Goal: Transaction & Acquisition: Purchase product/service

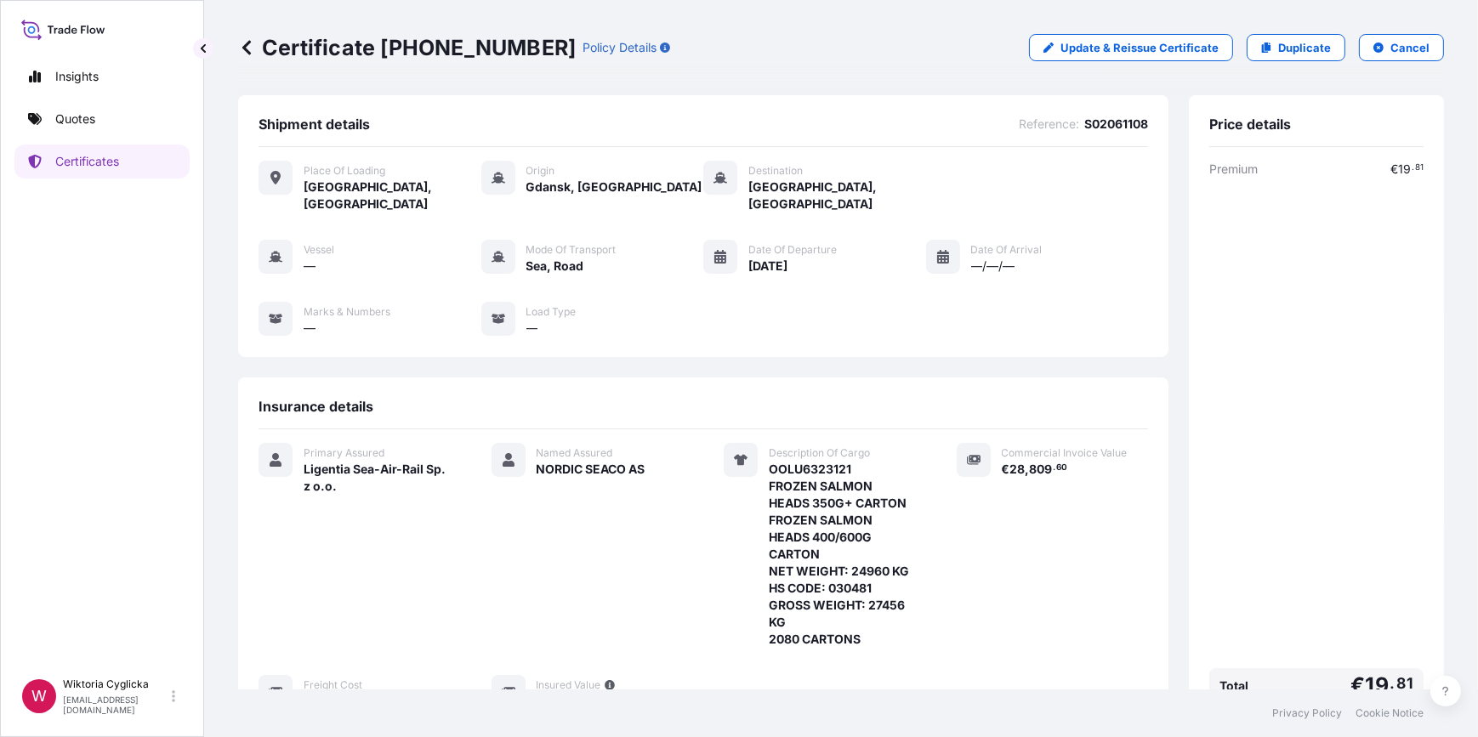
scroll to position [275, 0]
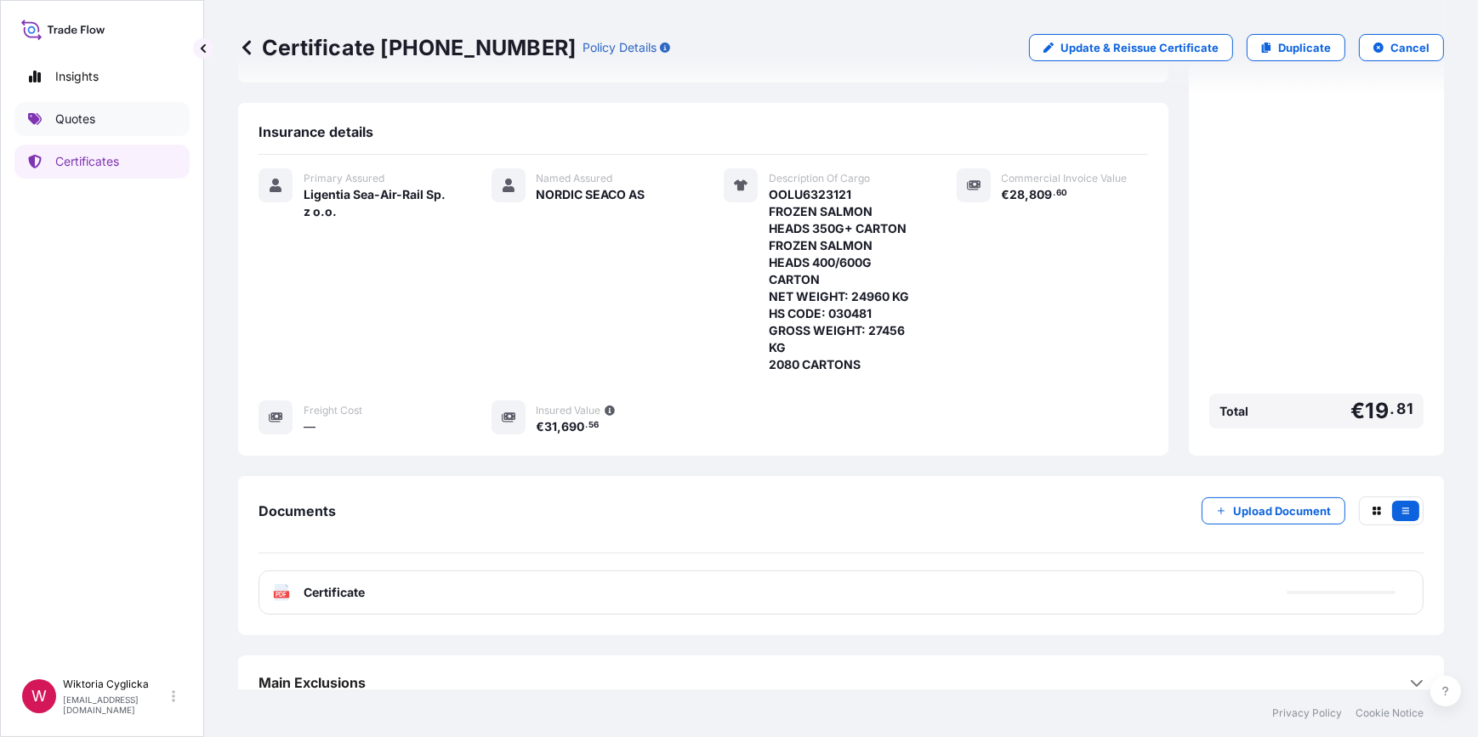
click at [81, 119] on p "Quotes" at bounding box center [75, 119] width 40 height 17
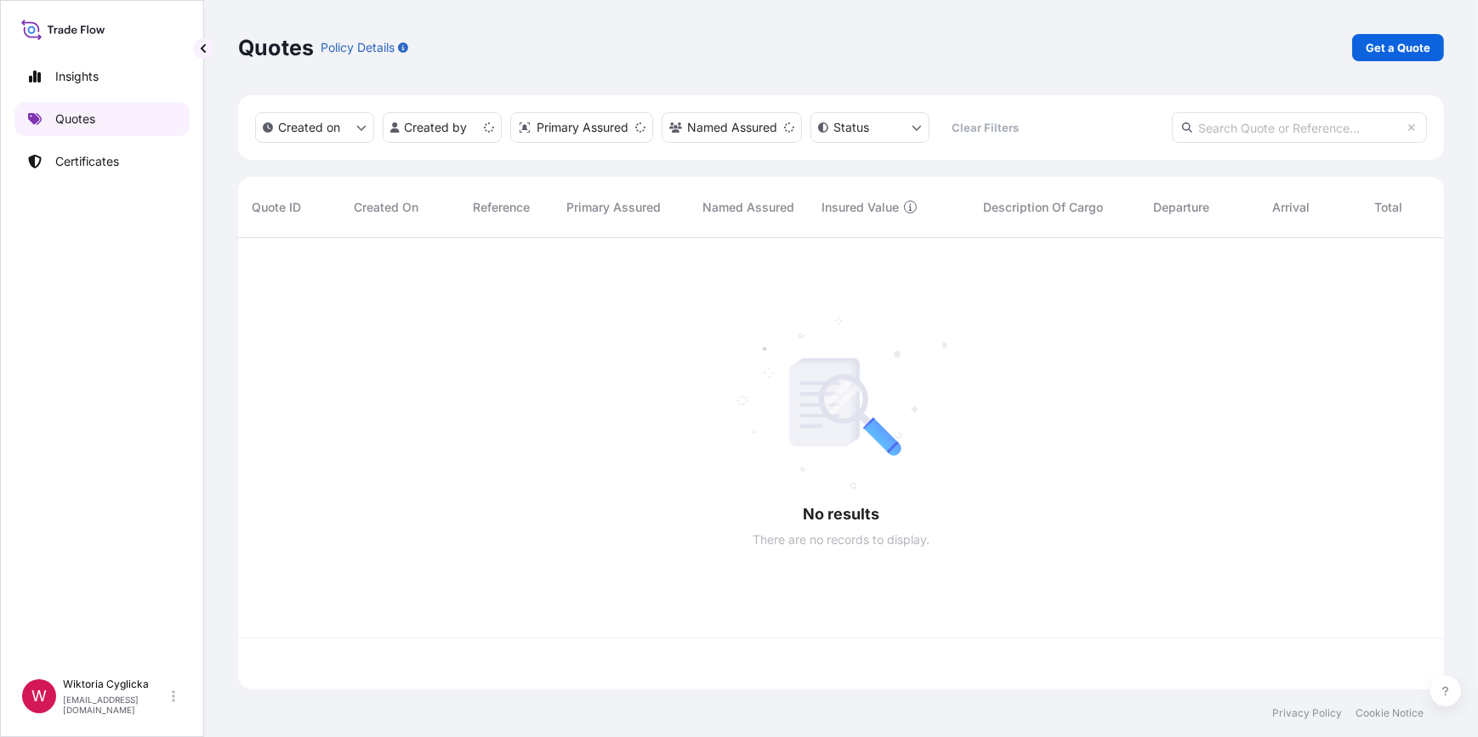
scroll to position [449, 1194]
click at [1404, 50] on p "Get a Quote" at bounding box center [1398, 47] width 65 height 17
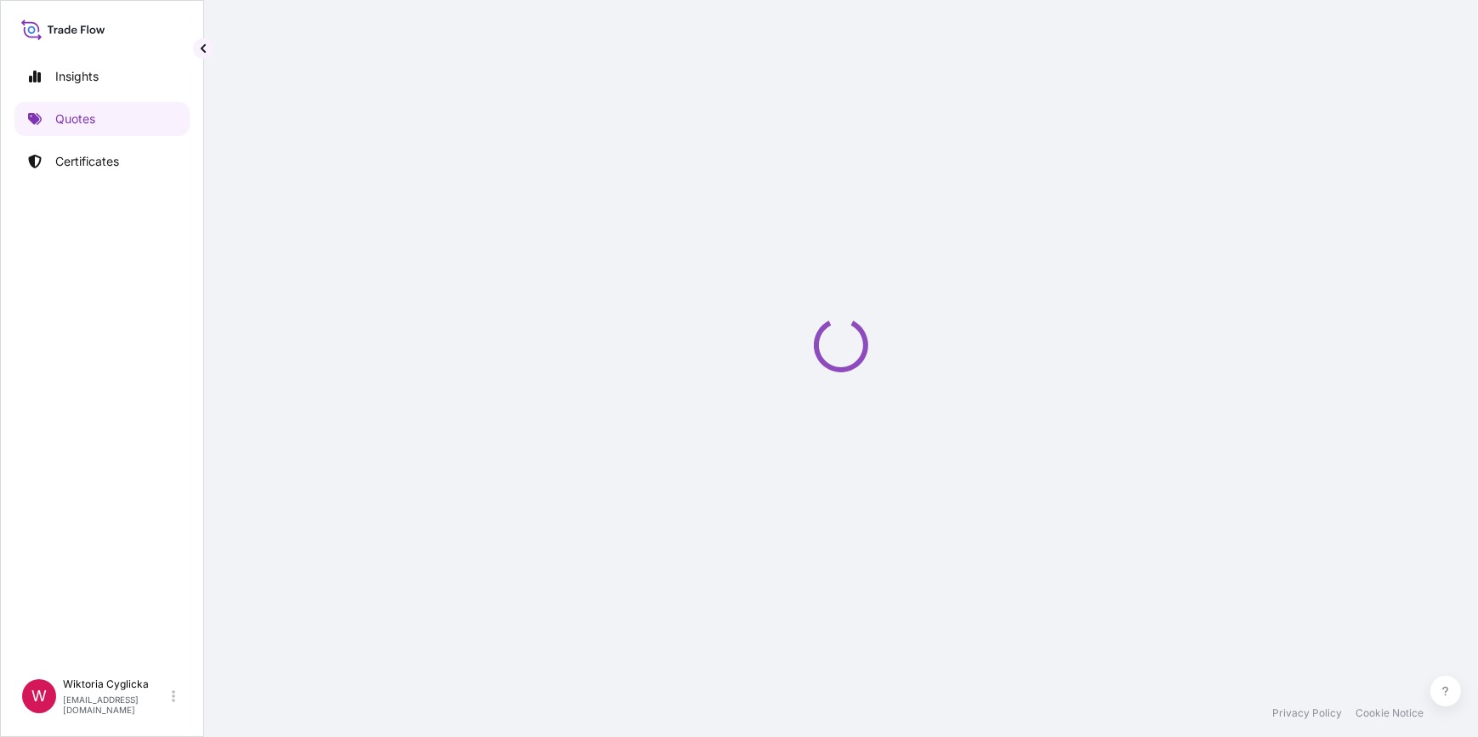
select select "Road / [GEOGRAPHIC_DATA]"
select select "Sea"
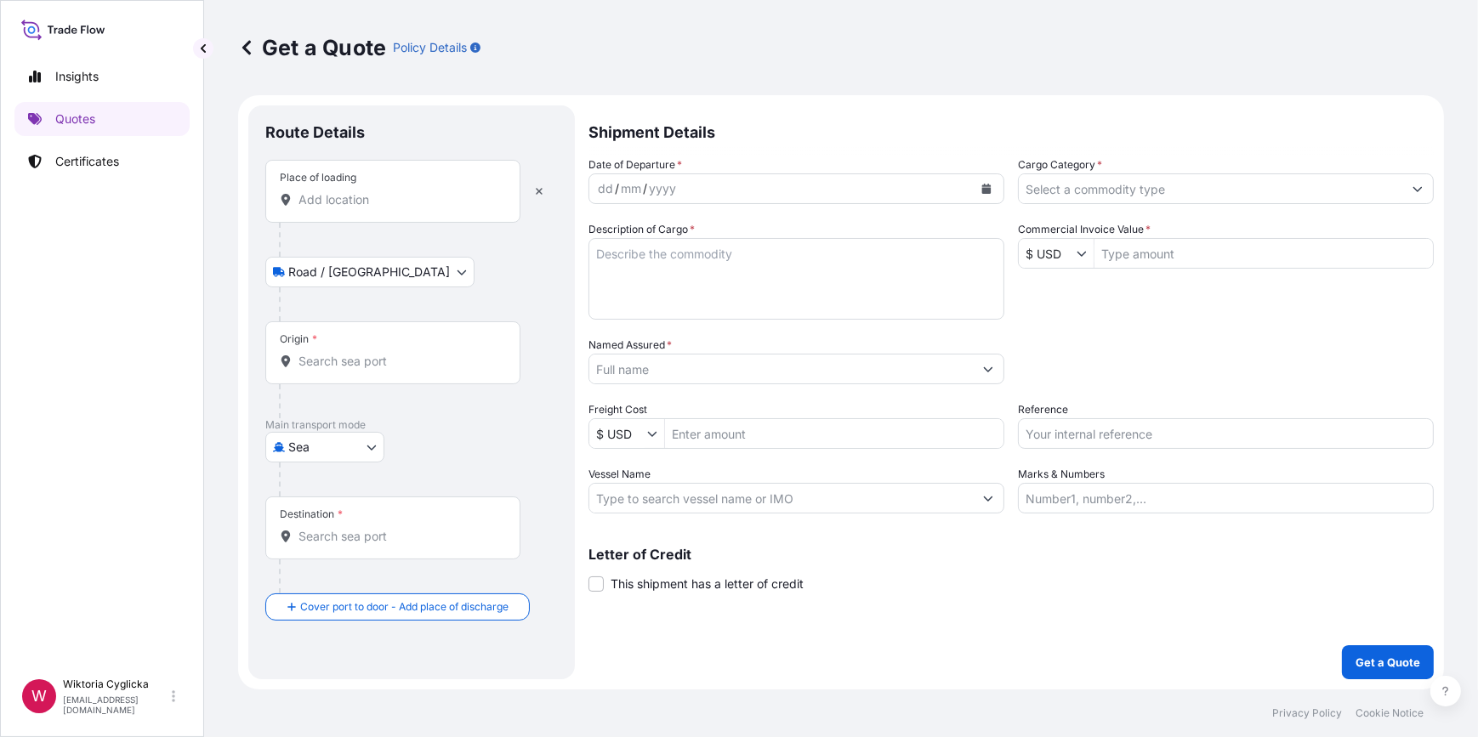
click at [1133, 431] on input "Reference" at bounding box center [1226, 433] width 416 height 31
paste input "S02057433"
type input "S02057433"
click at [1109, 386] on div "Date of Departure * dd / mm / yyyy Cargo Category * Description of Cargo * Comm…" at bounding box center [1010, 334] width 845 height 357
drag, startPoint x: 1109, startPoint y: 384, endPoint x: 1083, endPoint y: 204, distance: 181.4
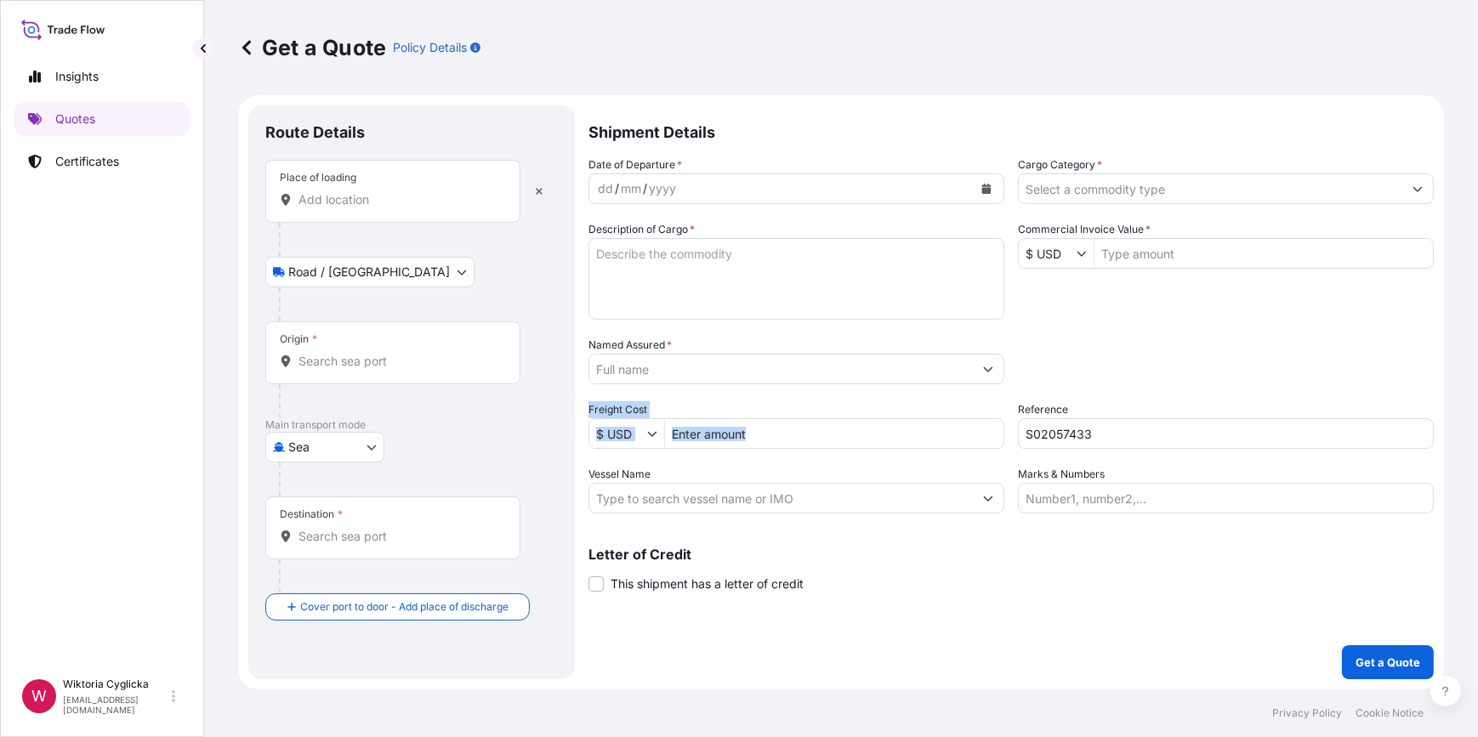
click at [1086, 185] on input "Cargo Category *" at bounding box center [1211, 188] width 384 height 31
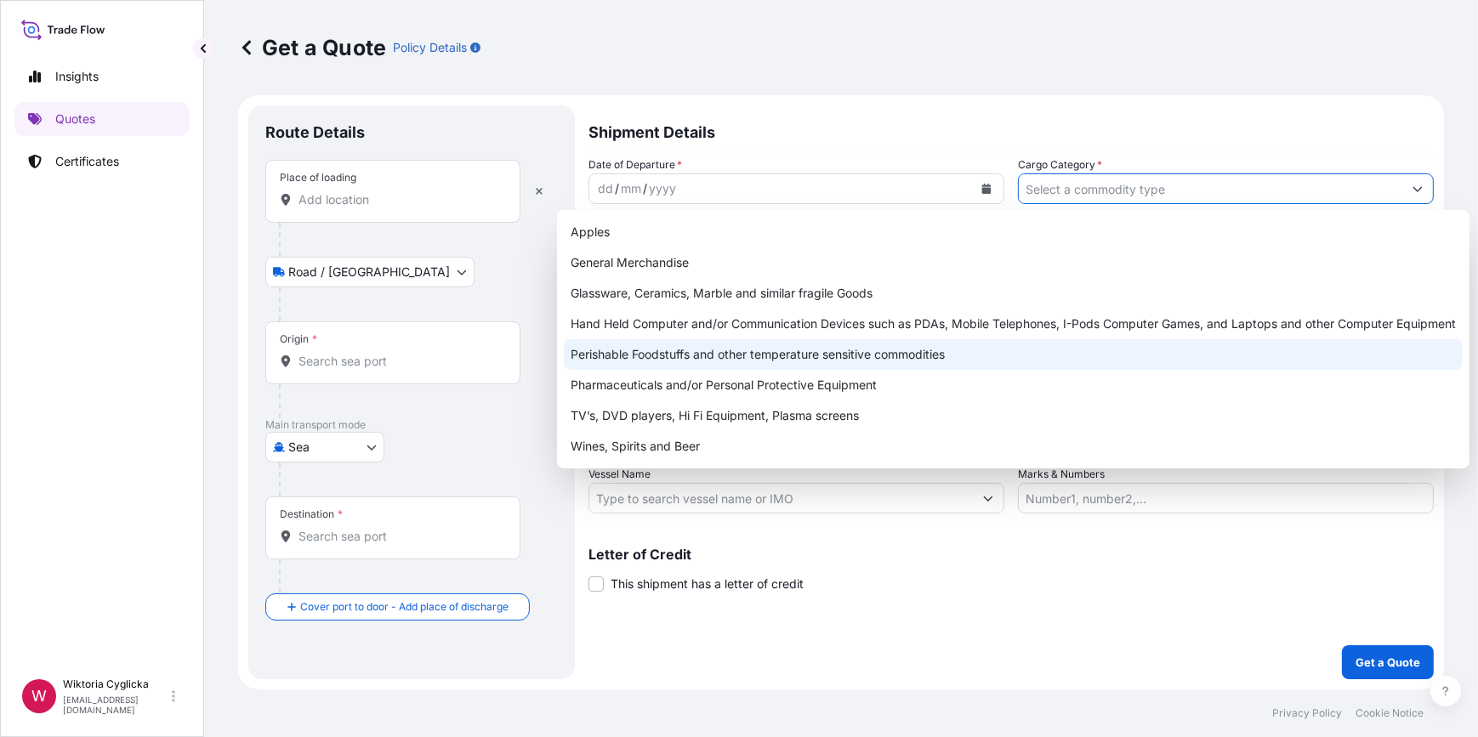
click at [752, 357] on div "Perishable Foodstuffs and other temperature sensitive commodities" at bounding box center [1013, 354] width 899 height 31
type input "Perishable Foodstuffs and other temperature sensitive commodities"
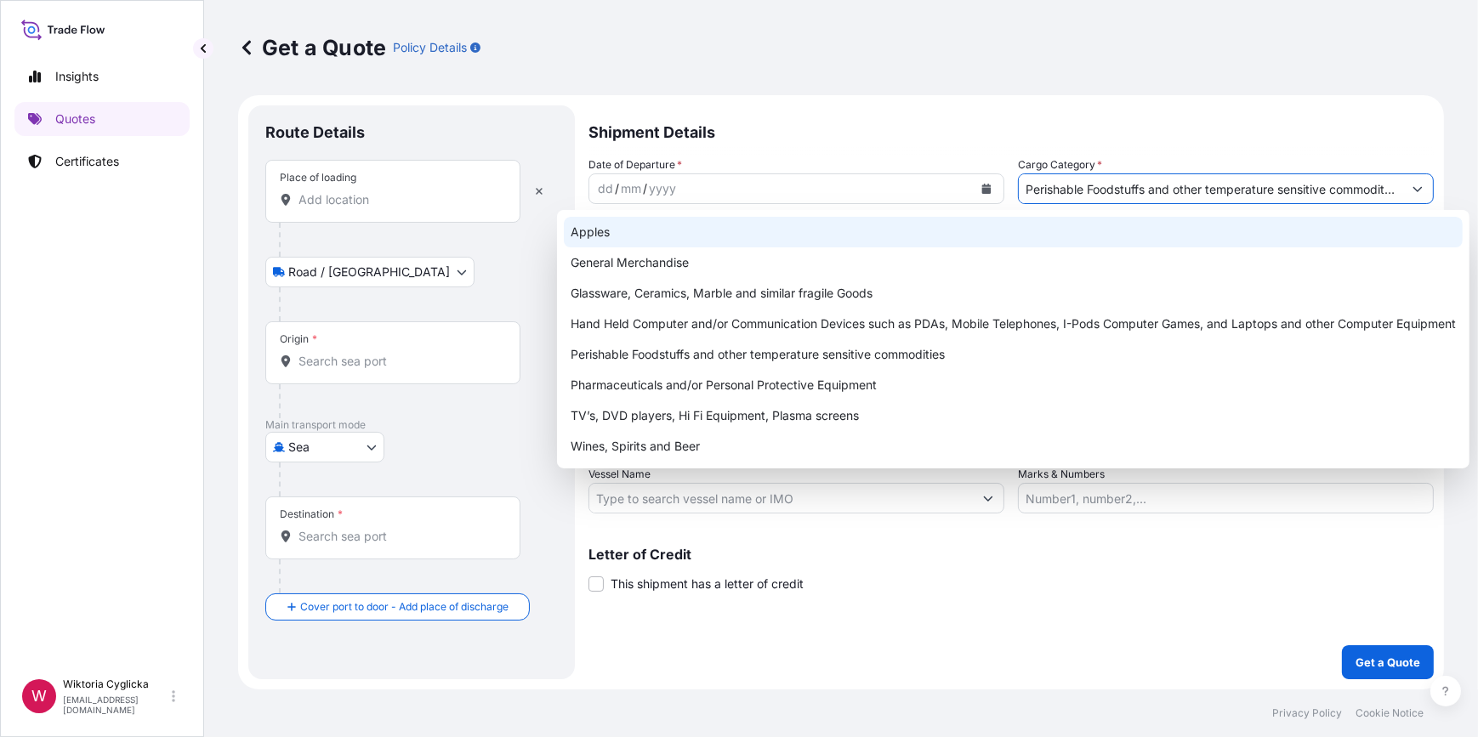
click at [1064, 135] on p "Shipment Details" at bounding box center [1010, 130] width 845 height 51
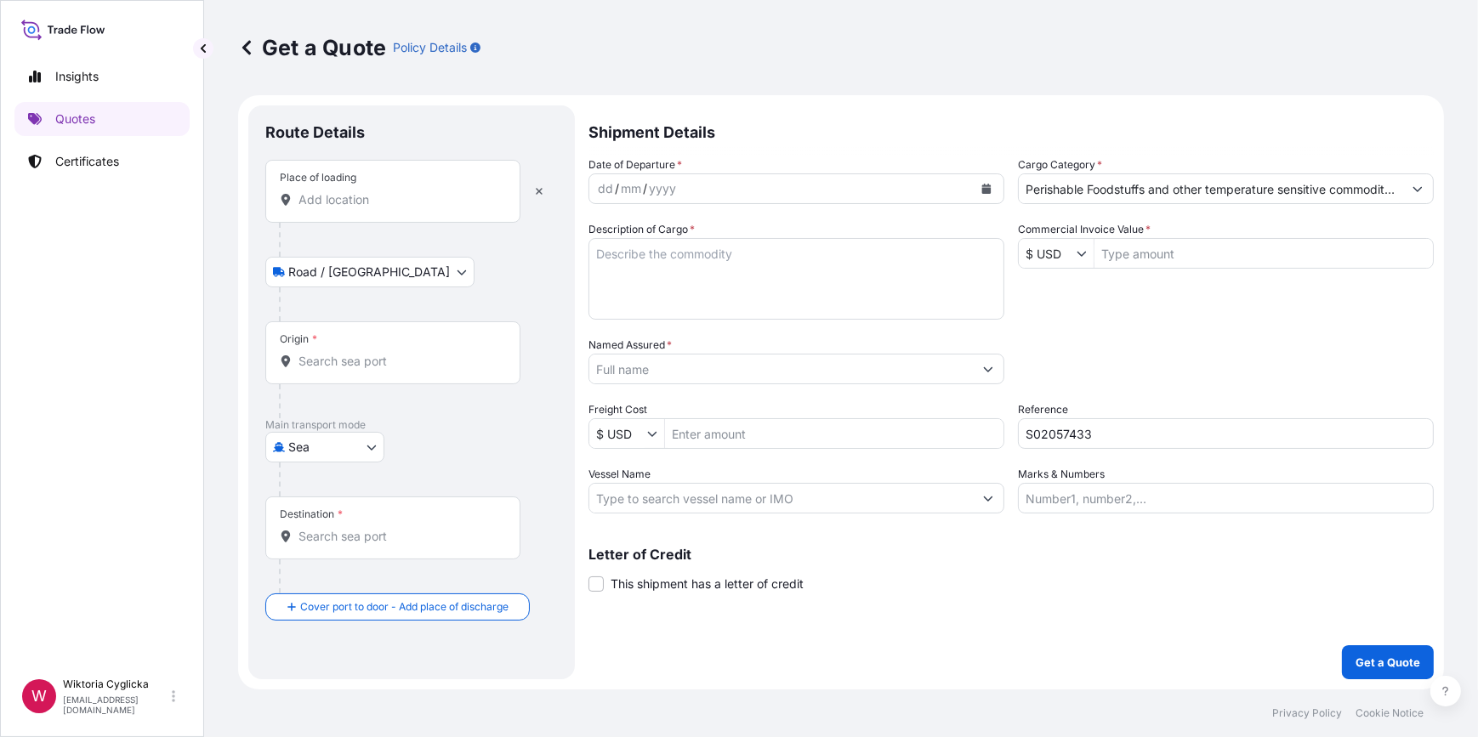
click at [986, 190] on icon "Calendar" at bounding box center [986, 189] width 9 height 10
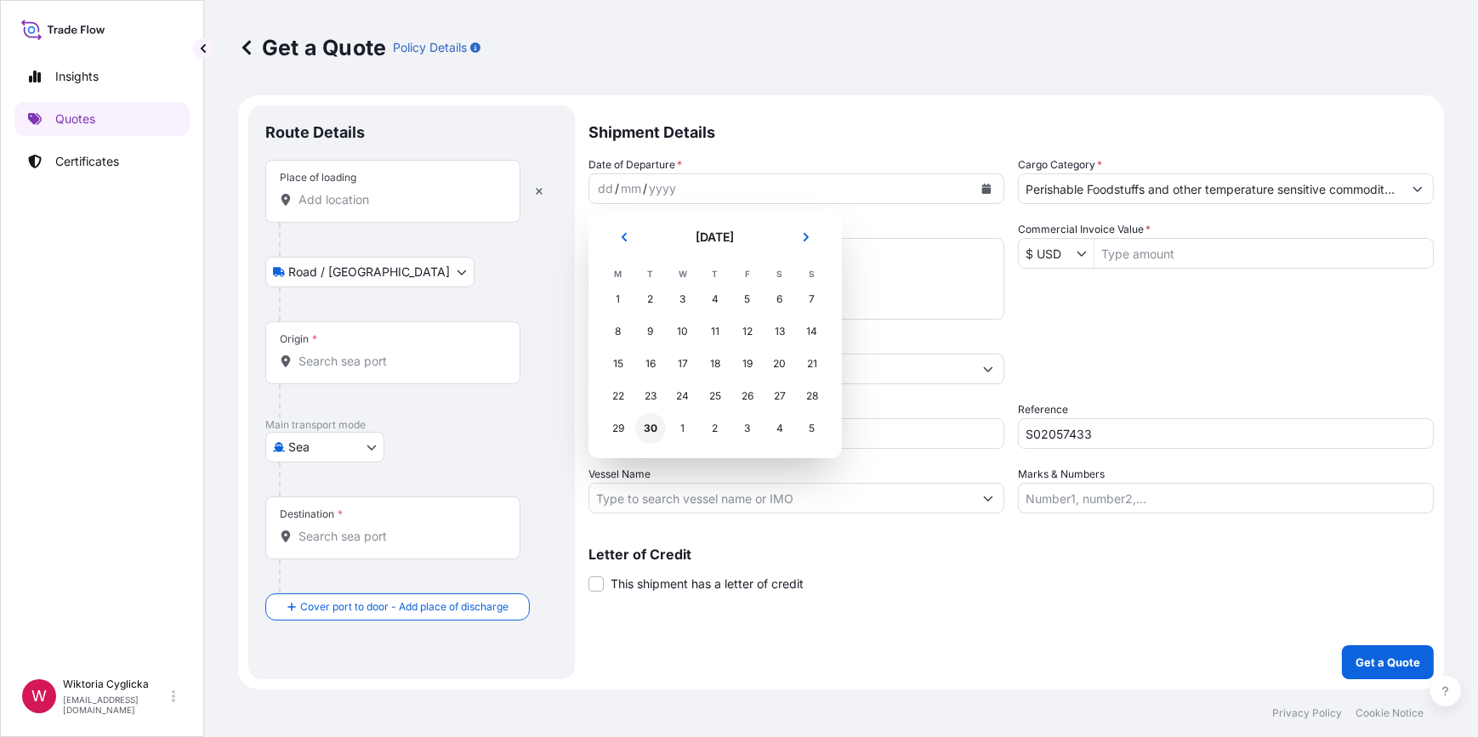
click at [643, 424] on div "30" at bounding box center [650, 428] width 31 height 31
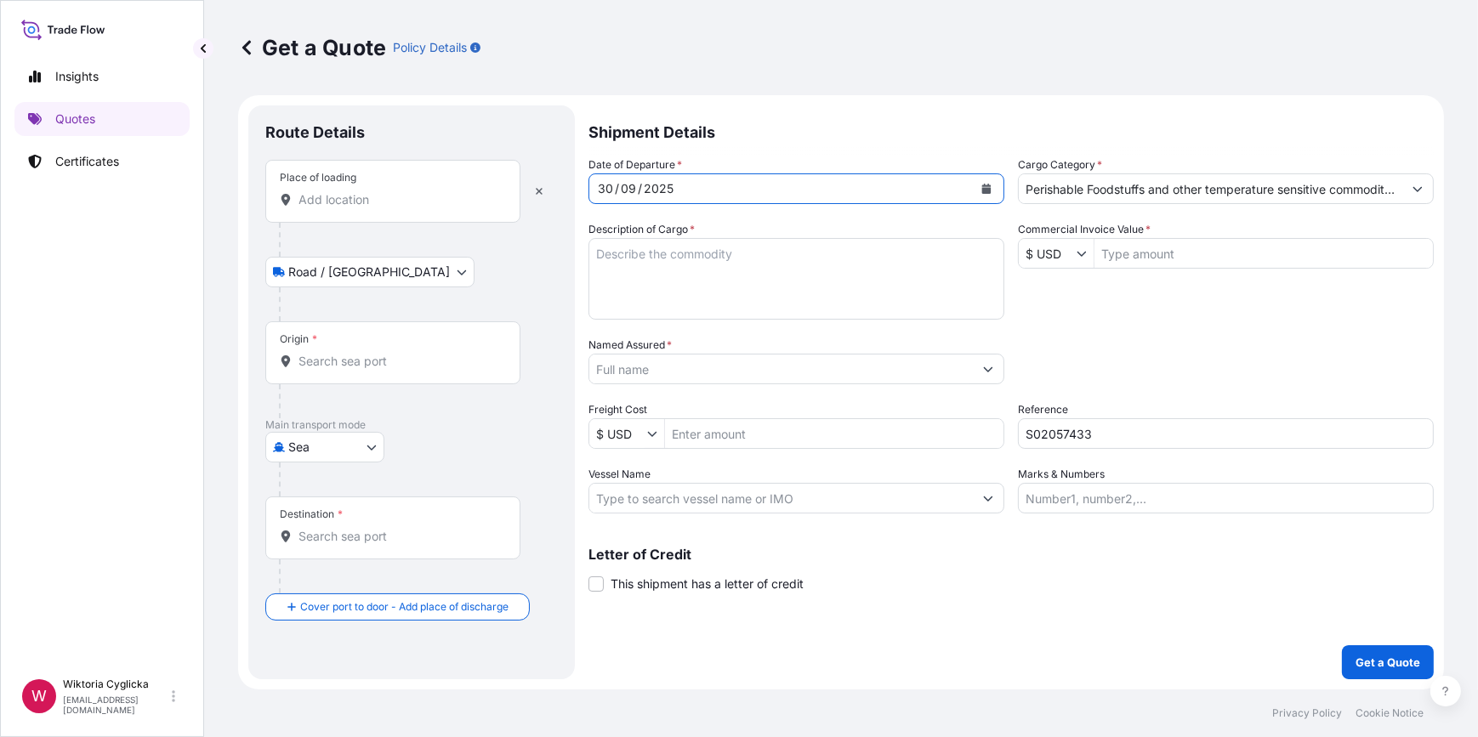
click at [357, 199] on input "Place of loading" at bounding box center [398, 199] width 201 height 17
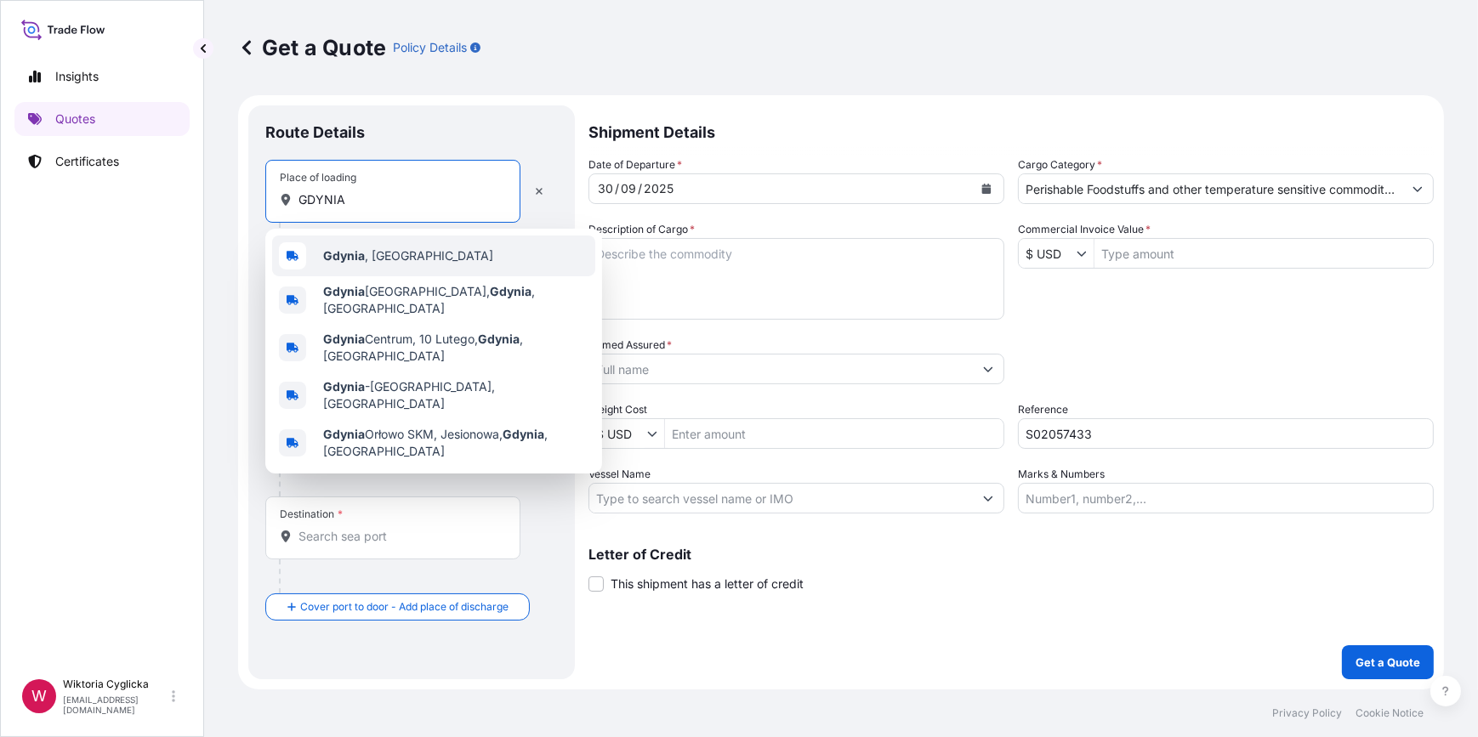
click at [353, 254] on b "Gdynia" at bounding box center [344, 255] width 42 height 14
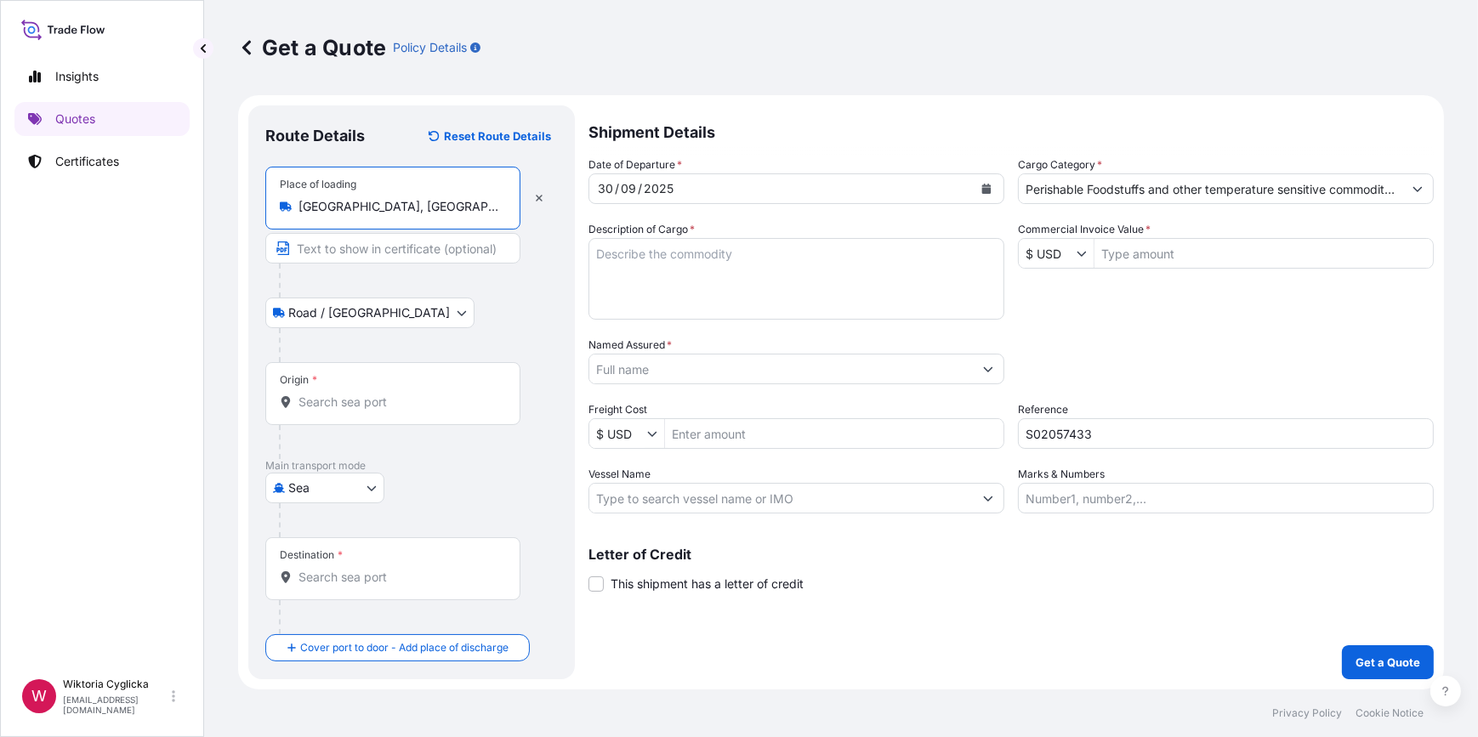
type input "[GEOGRAPHIC_DATA], [GEOGRAPHIC_DATA]"
click at [697, 259] on textarea "Description of Cargo *" at bounding box center [796, 279] width 416 height 82
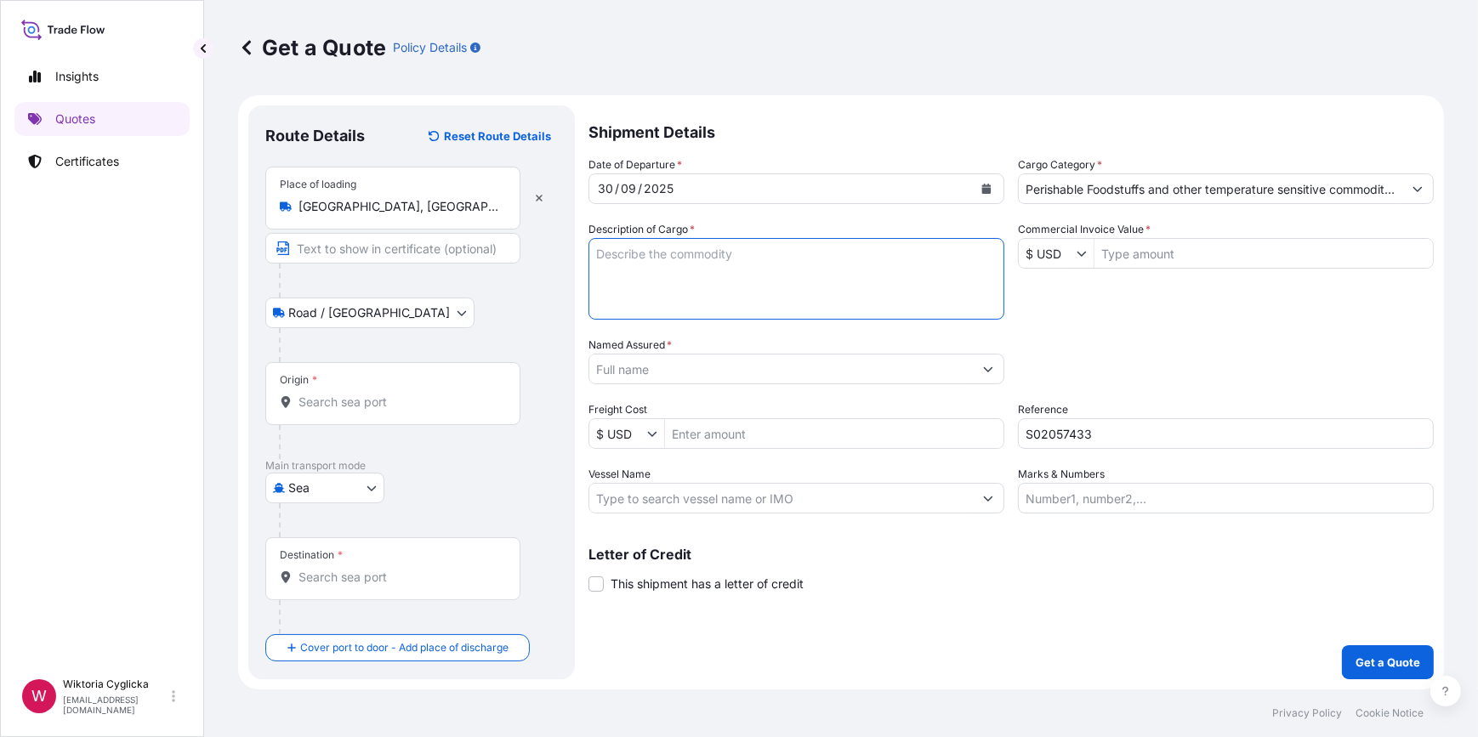
paste textarea "SZLU9550382"
type textarea "SZLU9550382"
click at [1128, 302] on div "Date of Departure * [DATE] Cargo Category * Perishable Foodstuffs and other tem…" at bounding box center [1010, 334] width 845 height 357
click at [369, 389] on div "Origin *" at bounding box center [392, 393] width 255 height 63
click at [369, 394] on input "Origin *" at bounding box center [398, 402] width 201 height 17
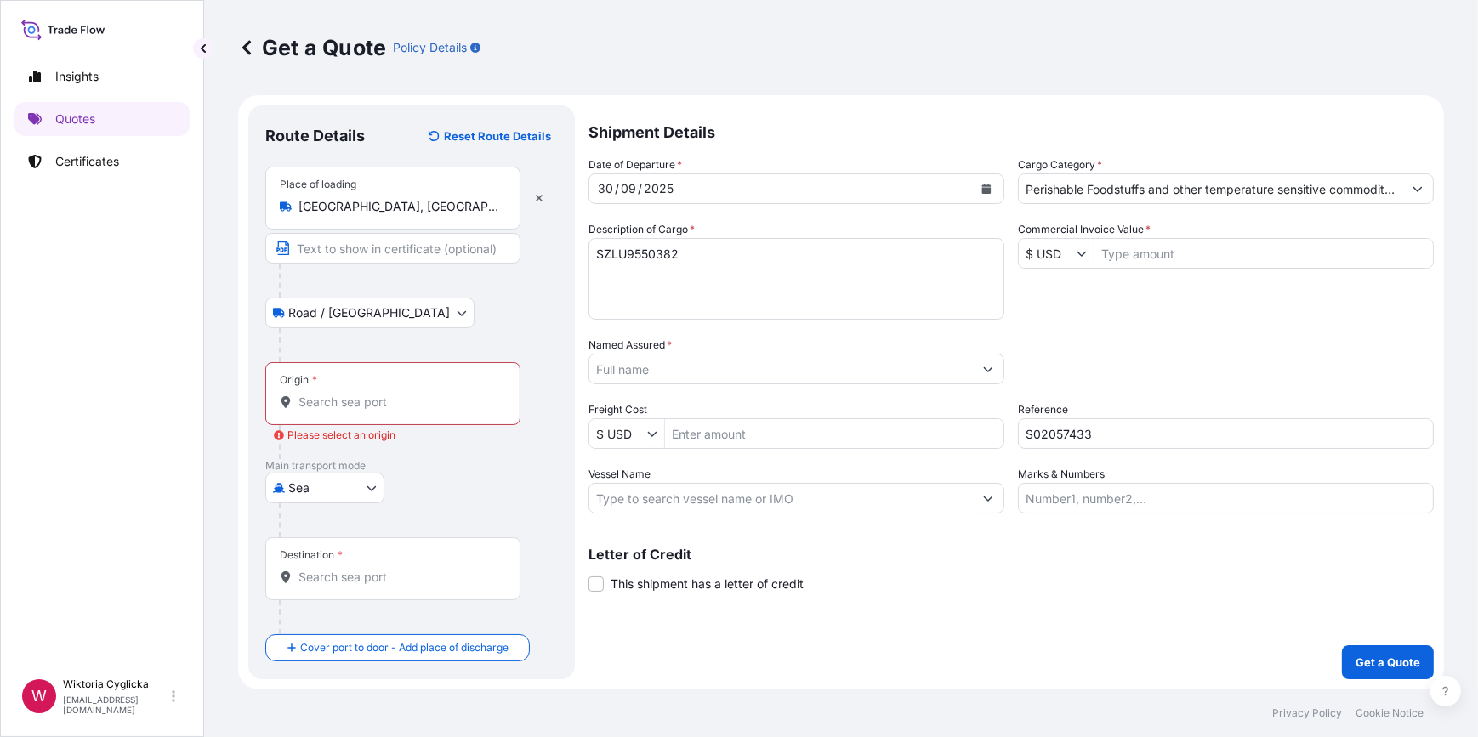
click at [827, 373] on input "Named Assured *" at bounding box center [781, 369] width 384 height 31
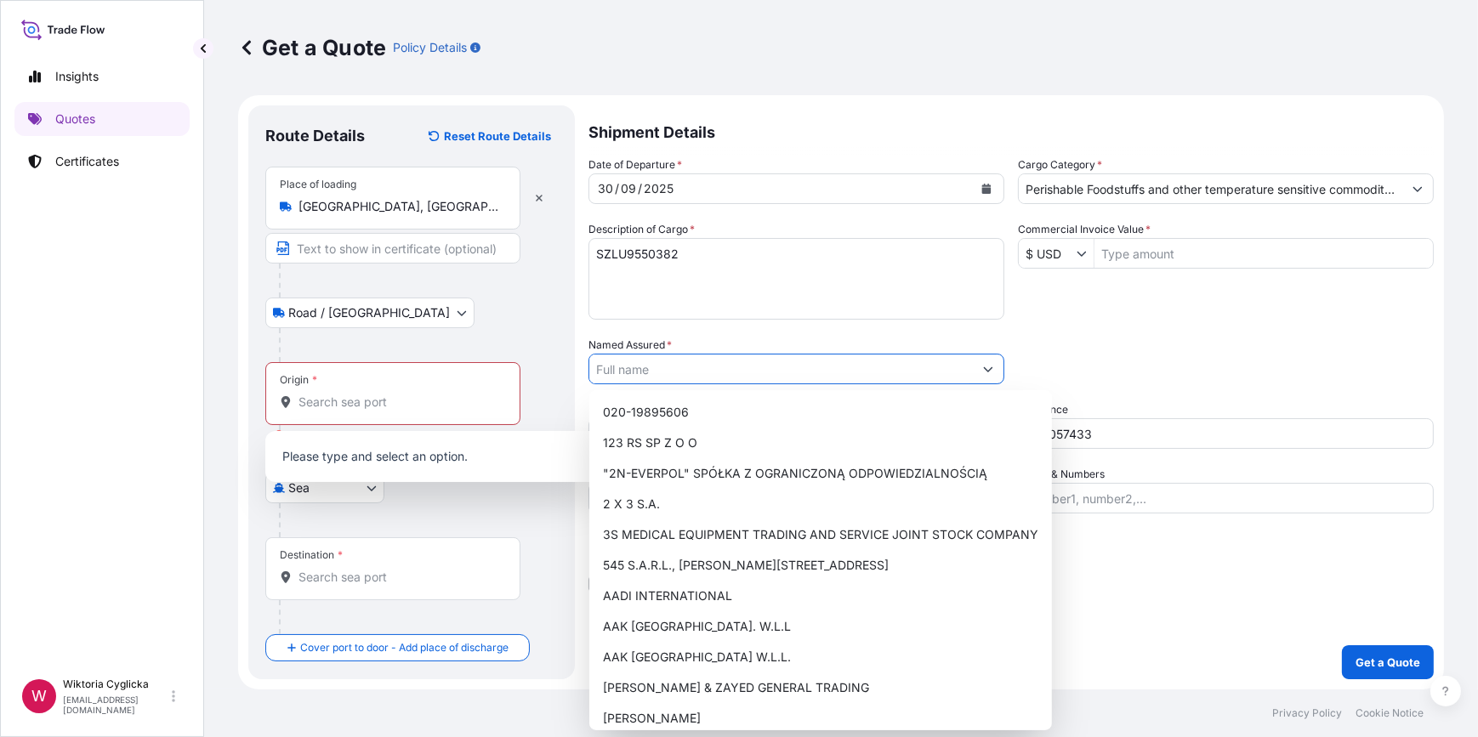
paste input "H.Y MADANEY GORME LTD"
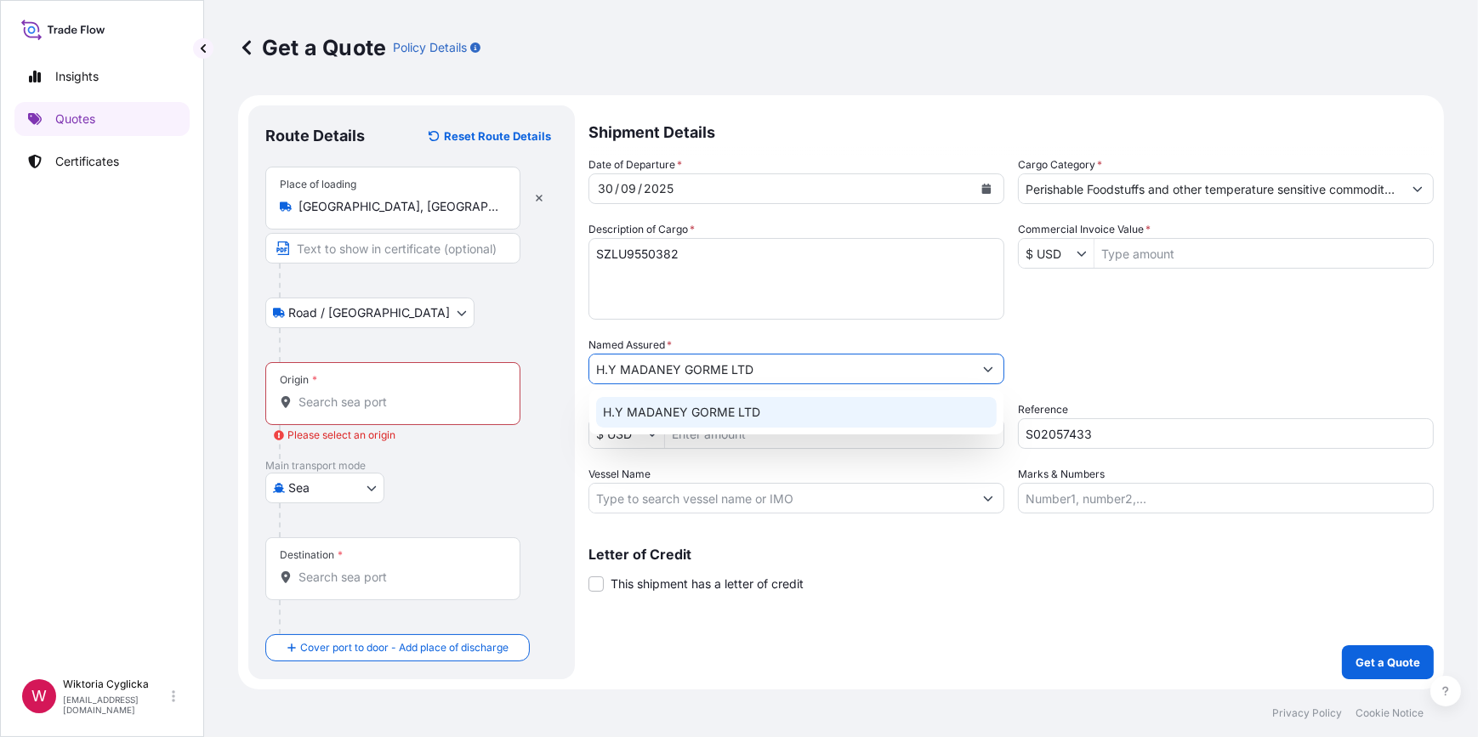
click at [706, 415] on span "H.Y MADANEY GORME LTD" at bounding box center [681, 412] width 157 height 17
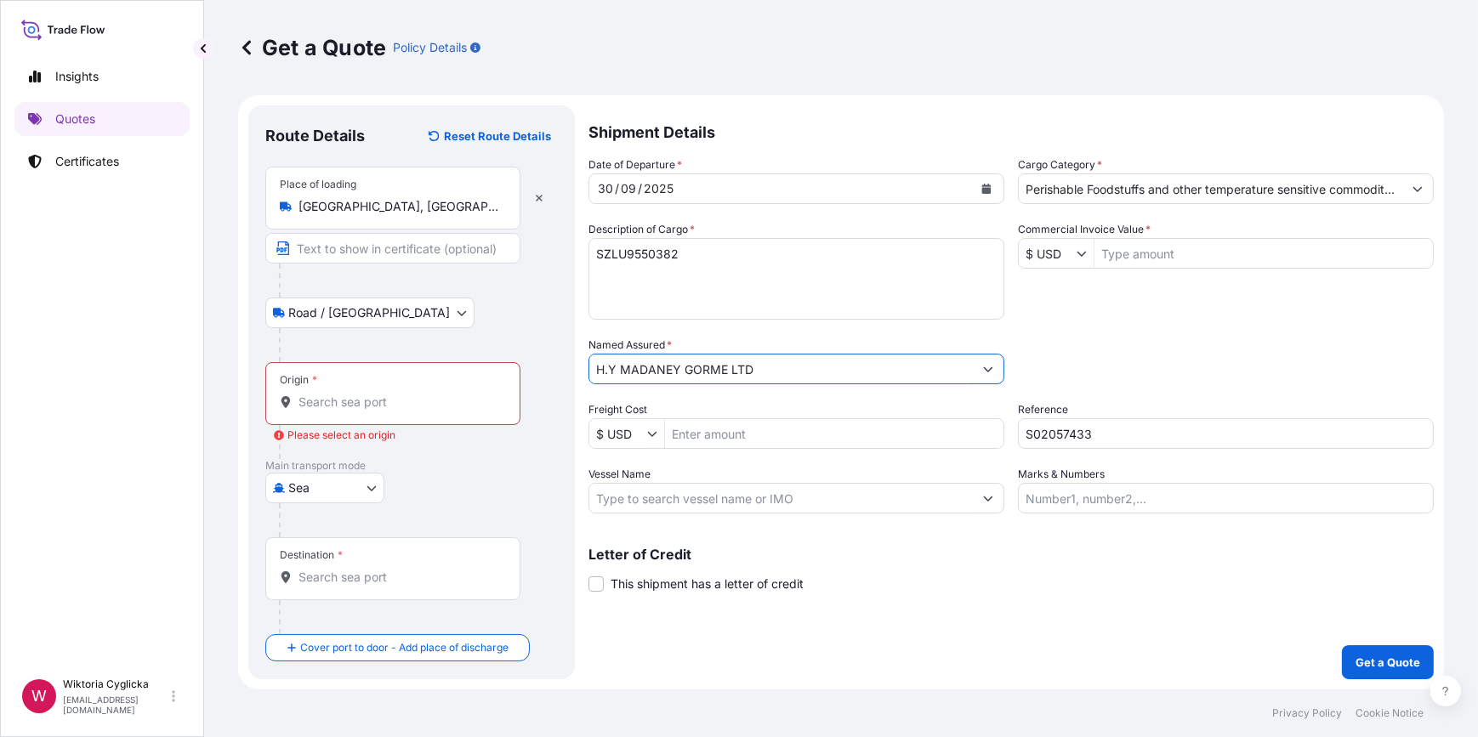
type input "H.Y MADANEY GORME LTD"
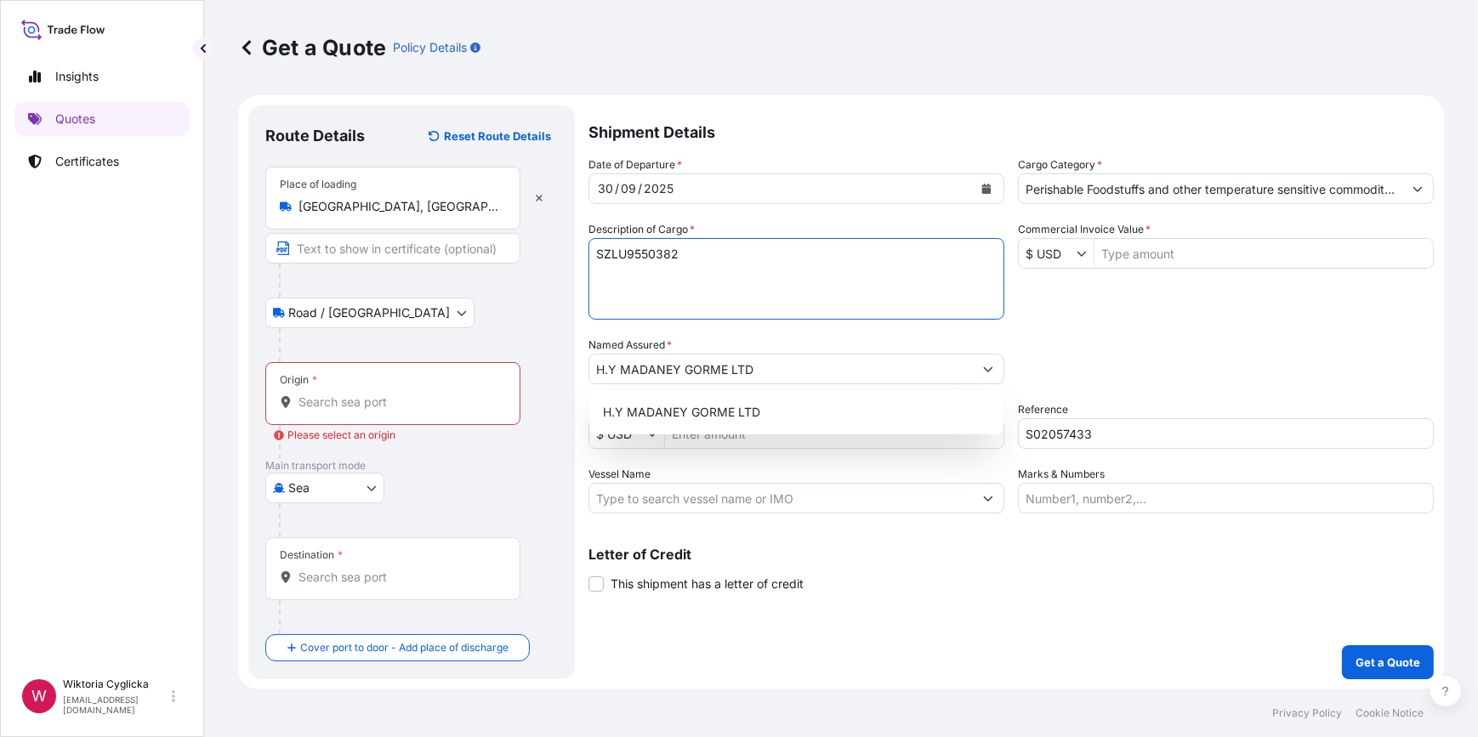
click at [765, 269] on textarea "SZLU9550382" at bounding box center [796, 279] width 416 height 82
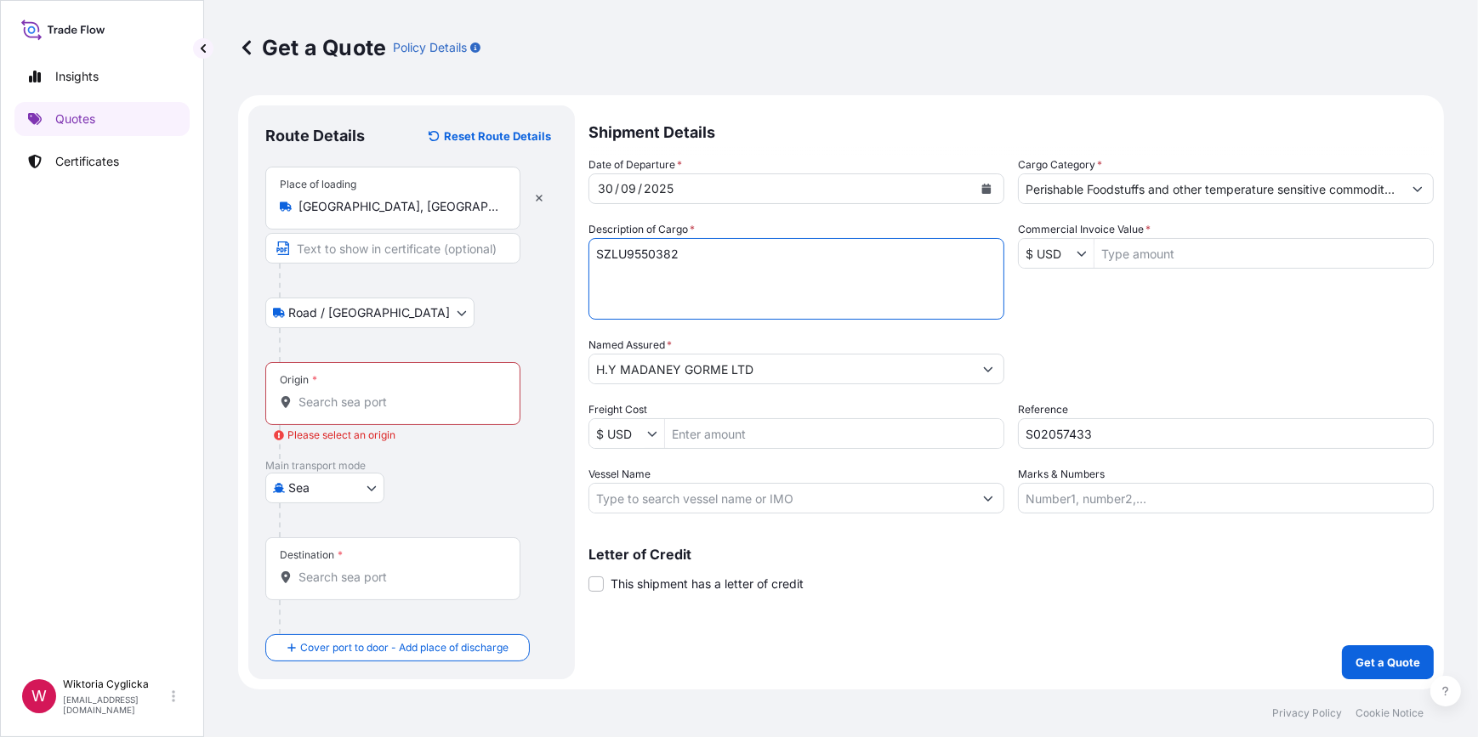
paste textarea "SALMON FILLET TRIM C 1,4/1,8KG VAC"
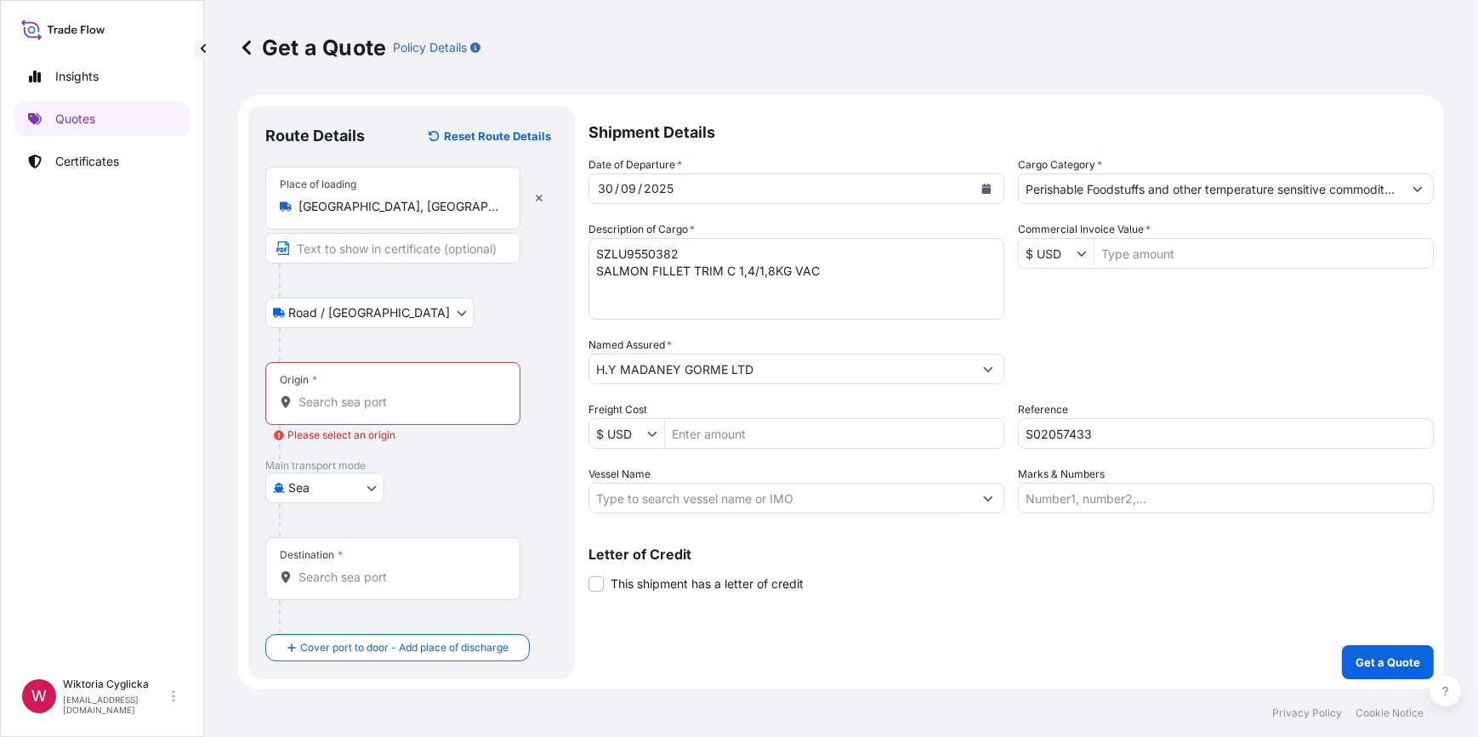
click at [841, 283] on textarea "SZLU9550382 SALMON FILLET TRIM C 1,4/1,8KG VAC" at bounding box center [796, 279] width 416 height 82
paste textarea "SALMON PORTIONS SKIN ON 600/1000G VAC"
click at [882, 294] on textarea "SZLU9550382 SALMON FILLET TRIM C 1,4/1,8KG VAC SALMON PORTIONS SKIN ON 600/1000…" at bounding box center [796, 279] width 416 height 82
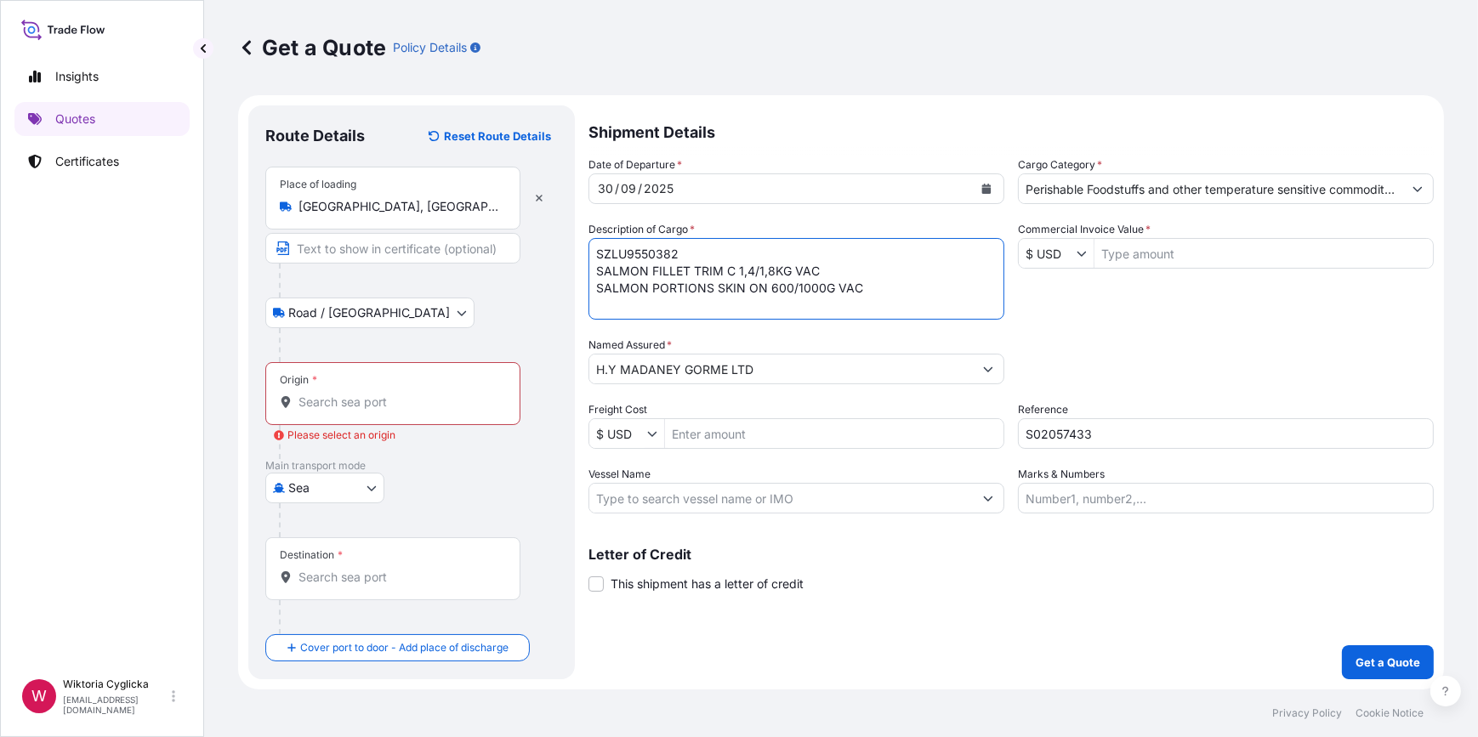
paste textarea "SALMON PORTIONS SKINLESS 600/950G VAC"
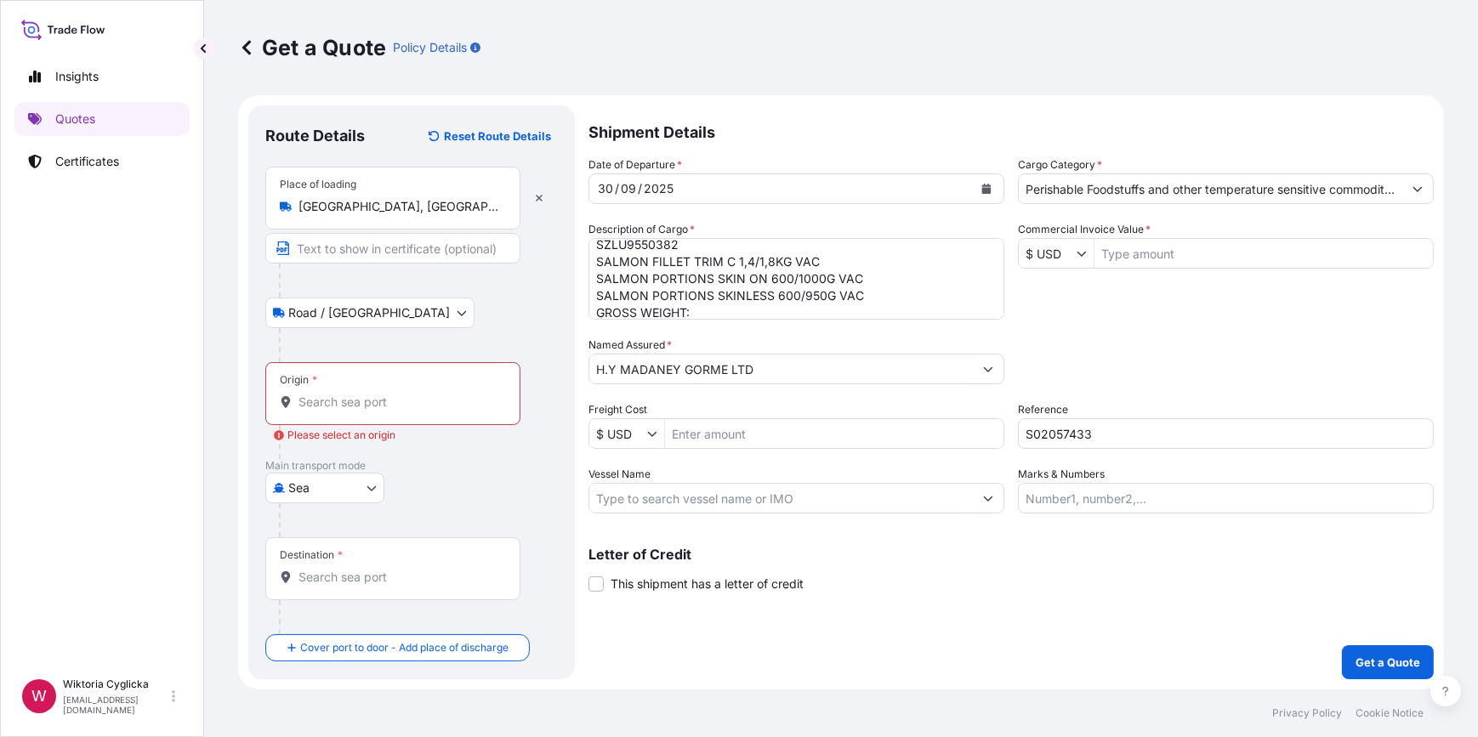
click at [735, 310] on textarea "SZLU9550382 SALMON FILLET TRIM C 1,4/1,8KG VAC SALMON PORTIONS SKIN ON 600/1000…" at bounding box center [796, 279] width 416 height 82
paste textarea "1680"
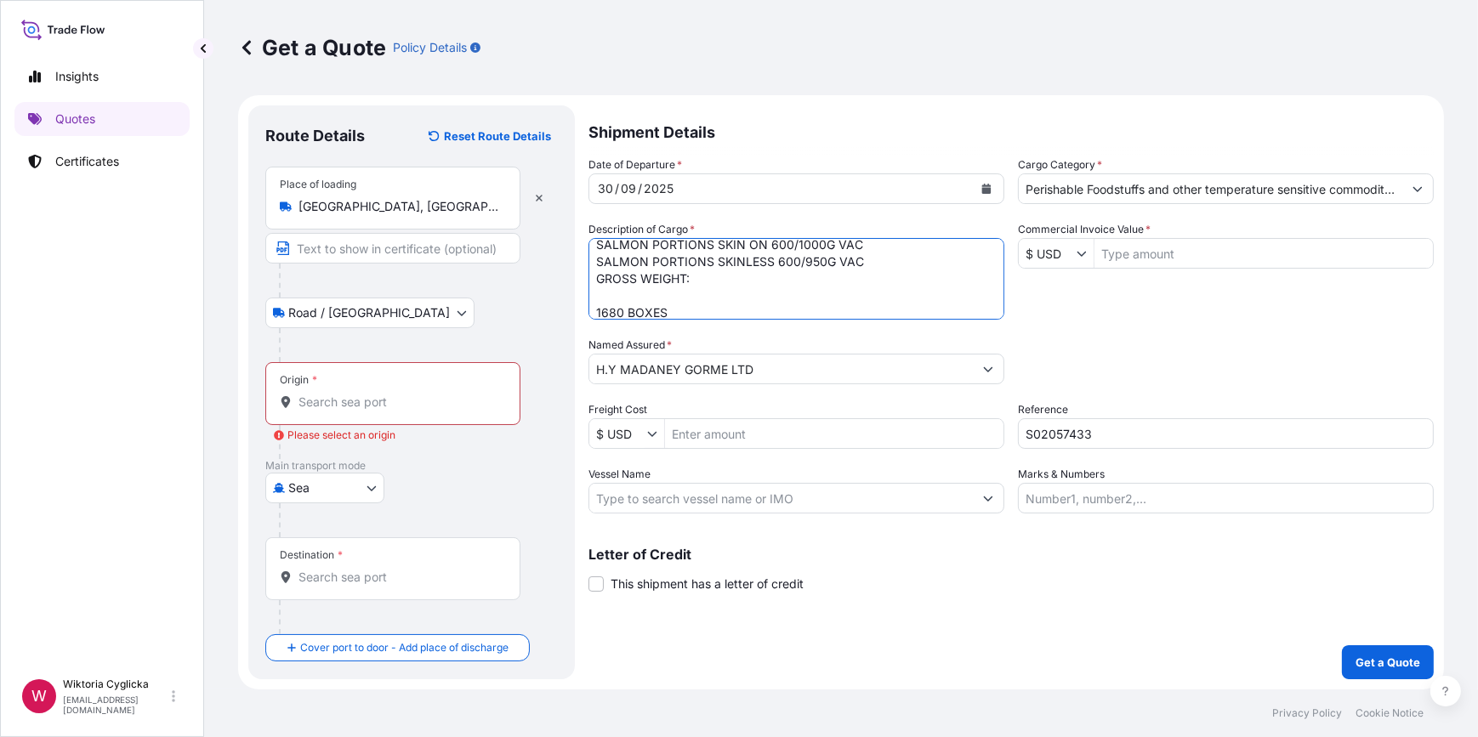
click at [680, 279] on textarea "SZLU9550382 SALMON FILLET TRIM C 1,4/1,8KG VAC SALMON PORTIONS SKIN ON 600/1000…" at bounding box center [796, 279] width 416 height 82
click at [680, 293] on textarea "SZLU9550382 SALMON FILLET TRIM C 1,4/1,8KG VAC SALMON PORTIONS SKIN ON 600/1000…" at bounding box center [796, 279] width 416 height 82
click at [697, 291] on textarea "SZLU9550382 SALMON FILLET TRIM C 1,4/1,8KG VAC SALMON PORTIONS SKIN ON 600/1000…" at bounding box center [796, 279] width 416 height 82
click at [698, 276] on textarea "SZLU9550382 SALMON FILLET TRIM C 1,4/1,8KG VAC SALMON PORTIONS SKIN ON 600/1000…" at bounding box center [796, 279] width 416 height 82
click at [710, 293] on textarea "SZLU9550382 SALMON FILLET TRIM C 1,4/1,8KG VAC SALMON PORTIONS SKIN ON 600/1000…" at bounding box center [796, 279] width 416 height 82
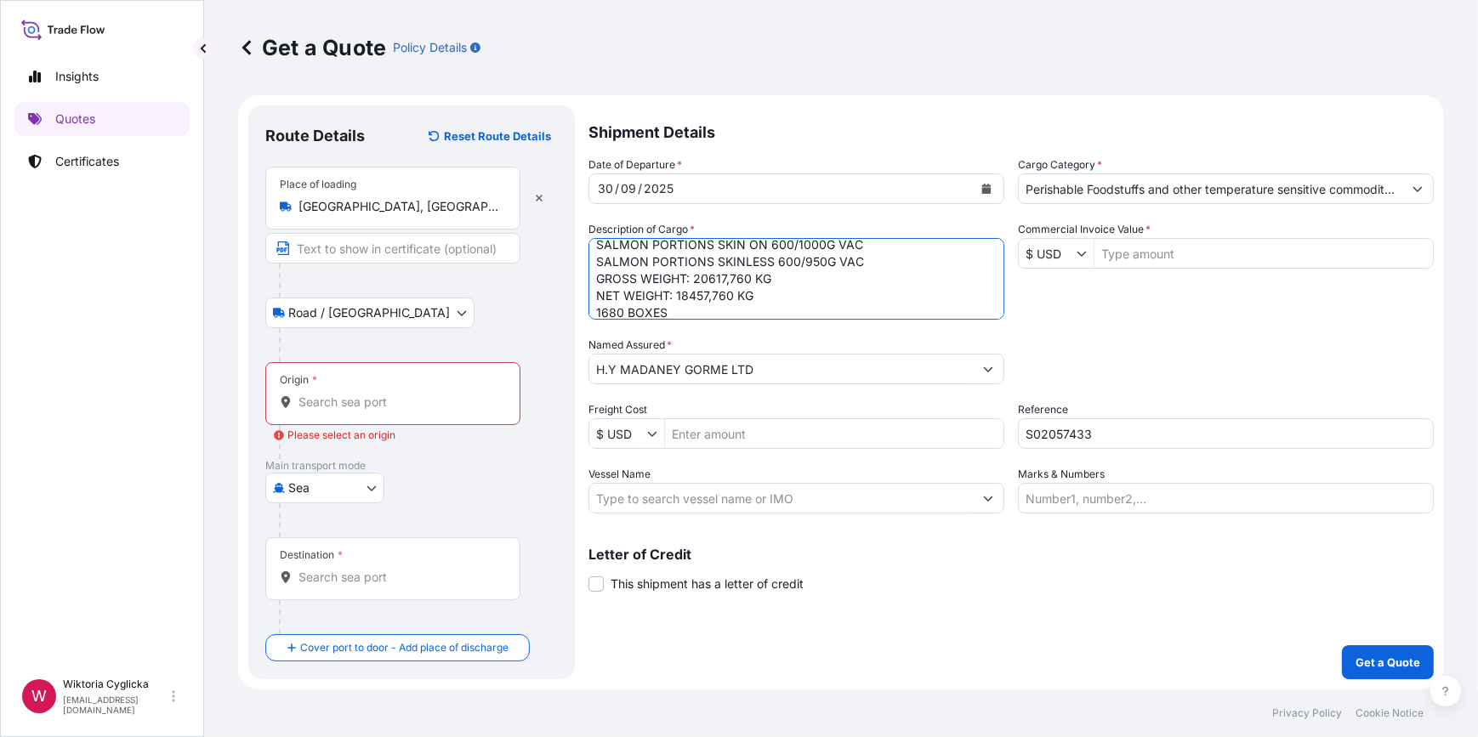
type textarea "SZLU9550382 SALMON FILLET TRIM C 1,4/1,8KG VAC SALMON PORTIONS SKIN ON 600/1000…"
click at [1142, 334] on div "Date of Departure * [DATE] Cargo Category * Perishable Foodstuffs and other tem…" at bounding box center [1010, 334] width 845 height 357
click at [1086, 253] on icon "Show suggestions" at bounding box center [1082, 253] width 10 height 10
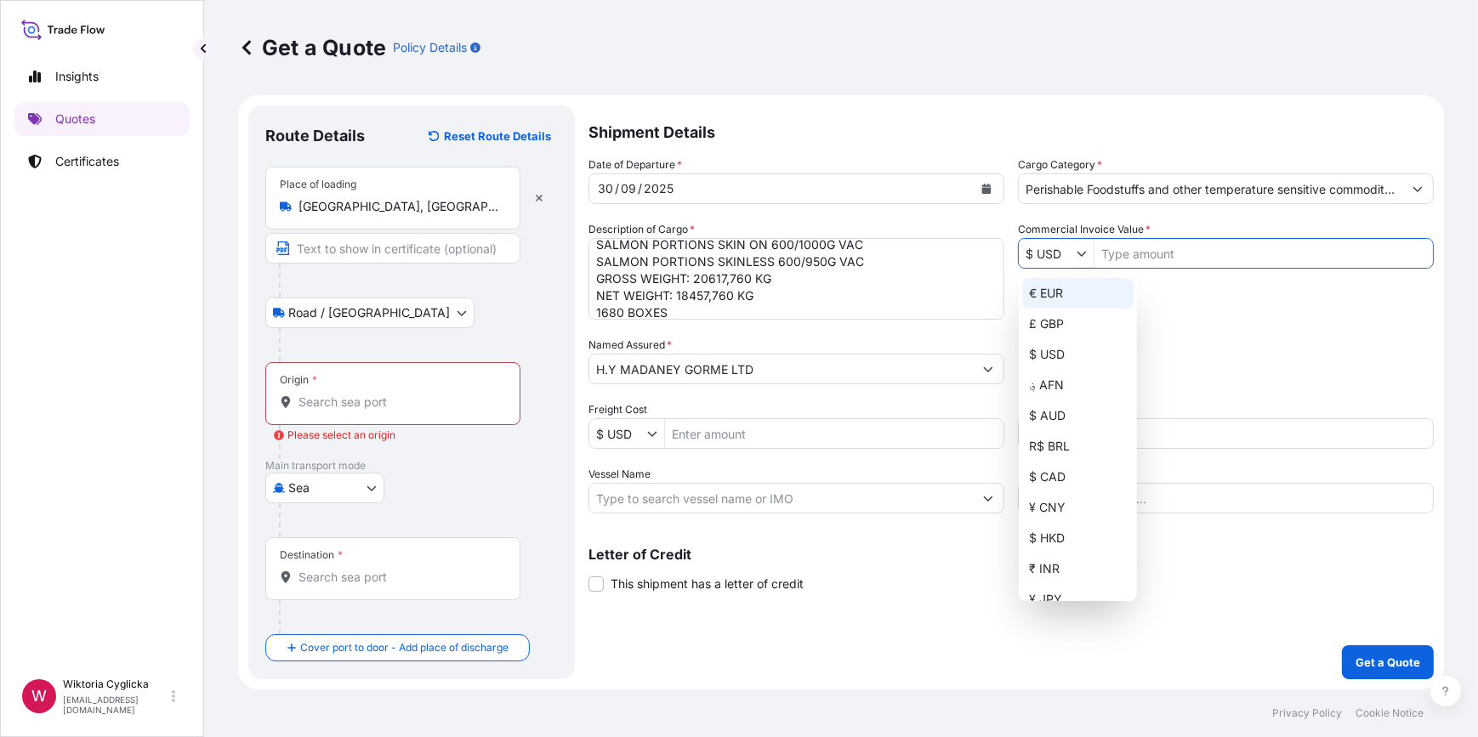
click at [1058, 289] on div "€ EUR" at bounding box center [1077, 293] width 111 height 31
type input "€ EUR"
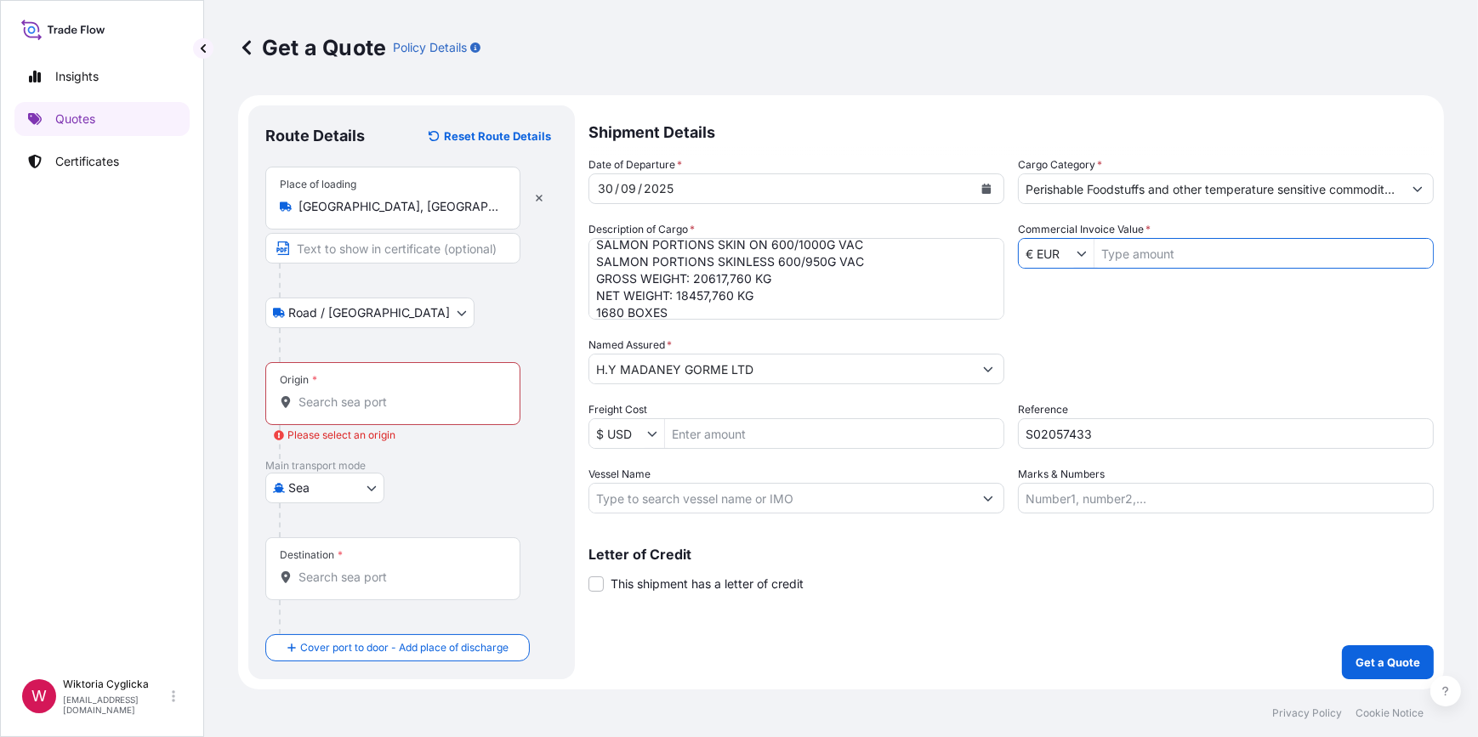
click at [1138, 249] on input "Commercial Invoice Value *" at bounding box center [1263, 253] width 338 height 31
type input "196,525.59"
click at [1171, 327] on div "Date of Departure * [DATE] Cargo Category * Perishable Foodstuffs and other tem…" at bounding box center [1010, 334] width 845 height 357
click at [356, 409] on input "Origin * Please select an origin" at bounding box center [398, 402] width 201 height 17
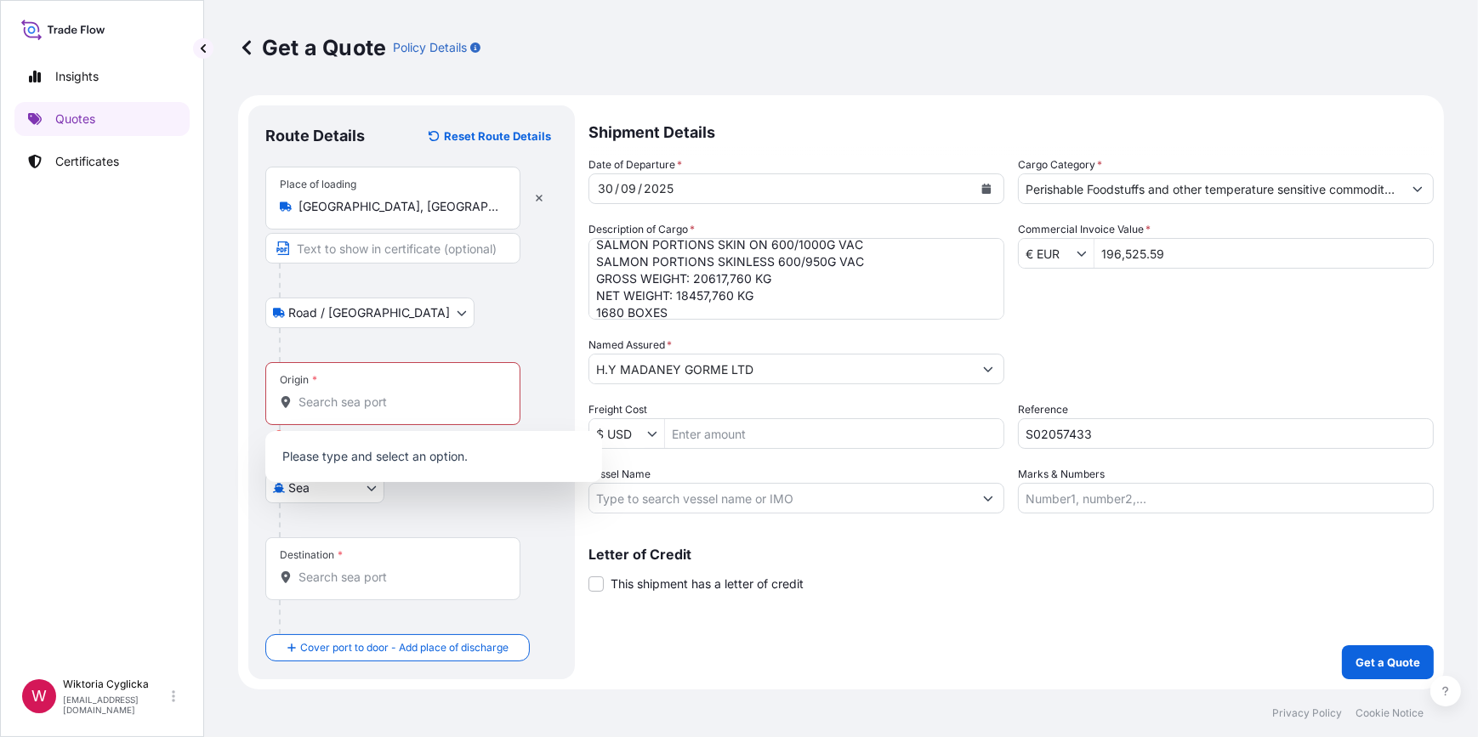
click at [327, 561] on div "Destination *" at bounding box center [392, 568] width 255 height 63
click at [327, 569] on input "Destination *" at bounding box center [398, 577] width 201 height 17
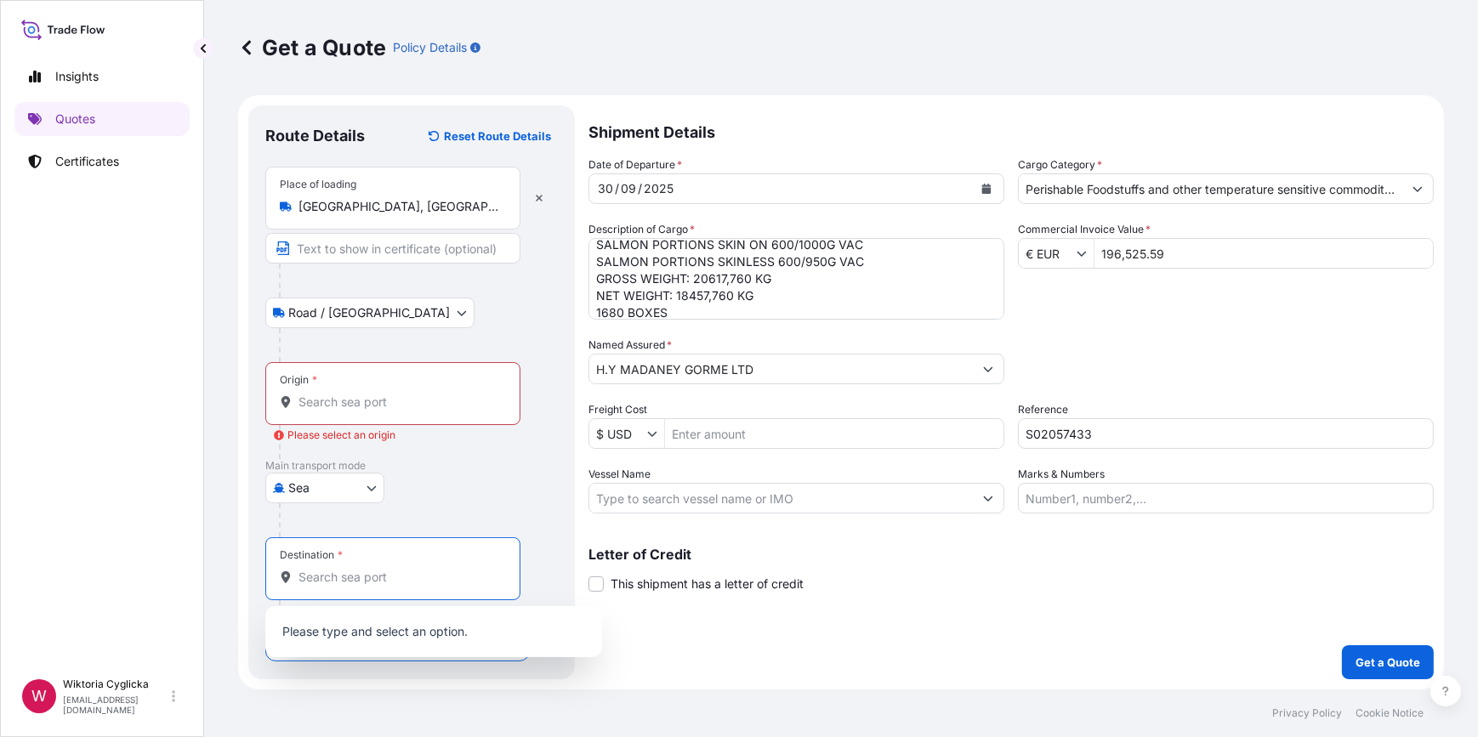
click at [327, 573] on input "Destination *" at bounding box center [398, 577] width 201 height 17
paste input "[GEOGRAPHIC_DATA]"
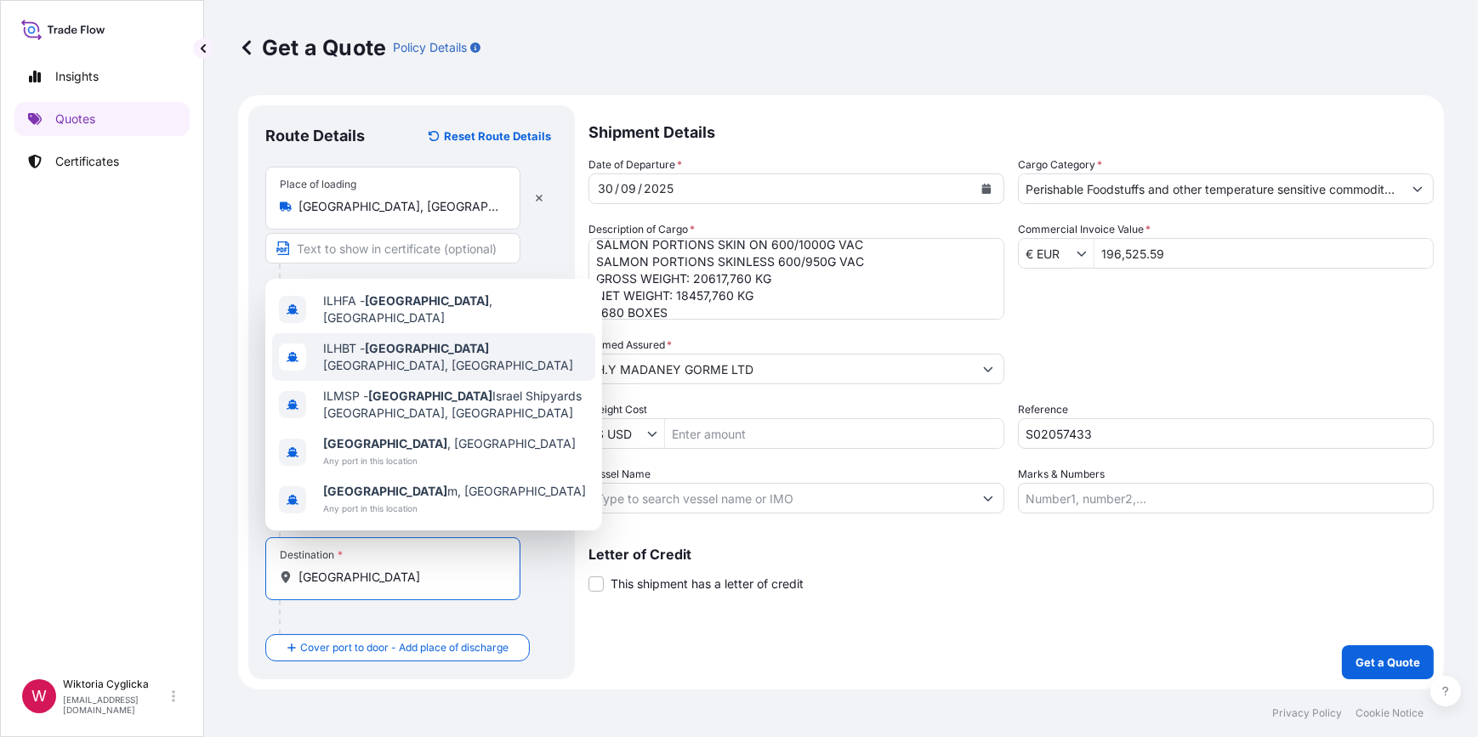
click at [378, 327] on span "ILHFA - [GEOGRAPHIC_DATA] , [GEOGRAPHIC_DATA]" at bounding box center [455, 310] width 265 height 34
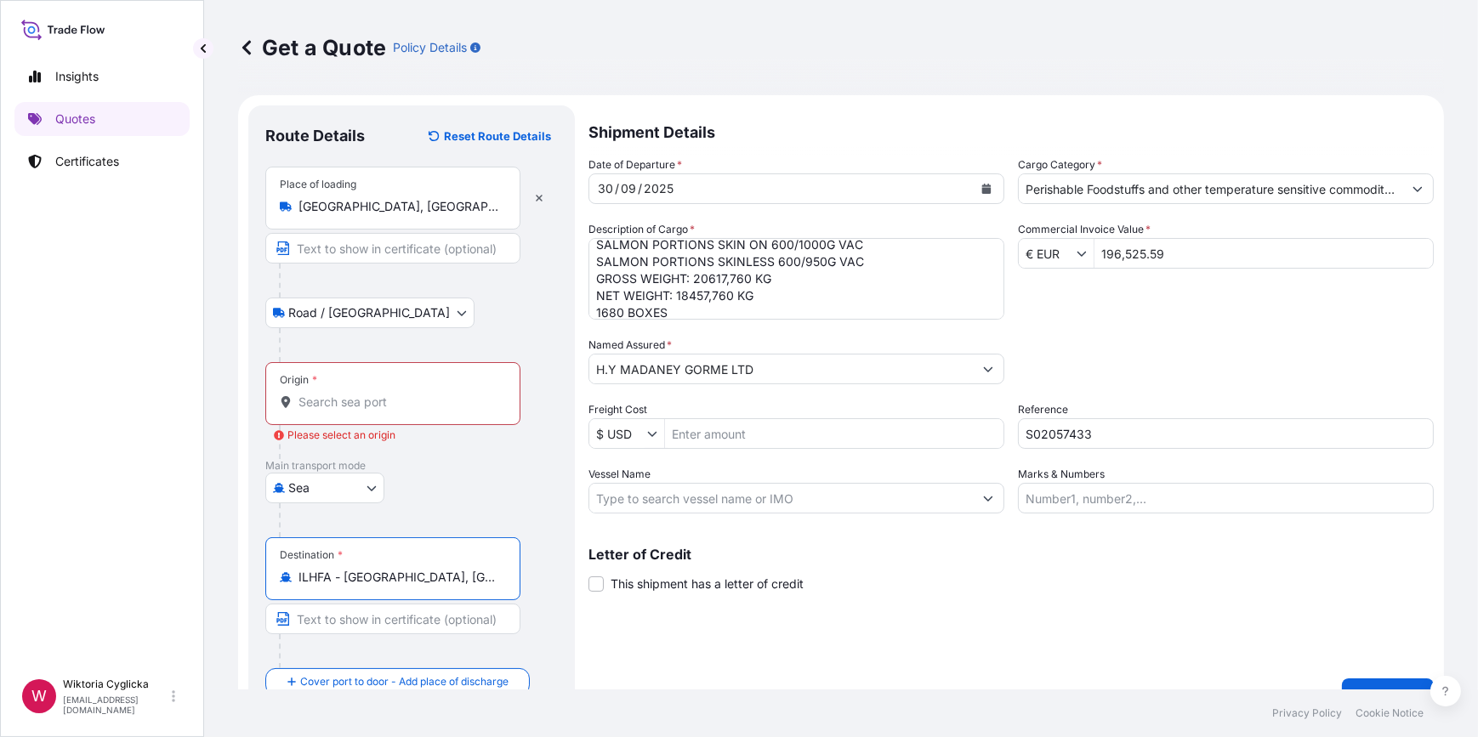
type input "ILHFA - [GEOGRAPHIC_DATA], [GEOGRAPHIC_DATA]"
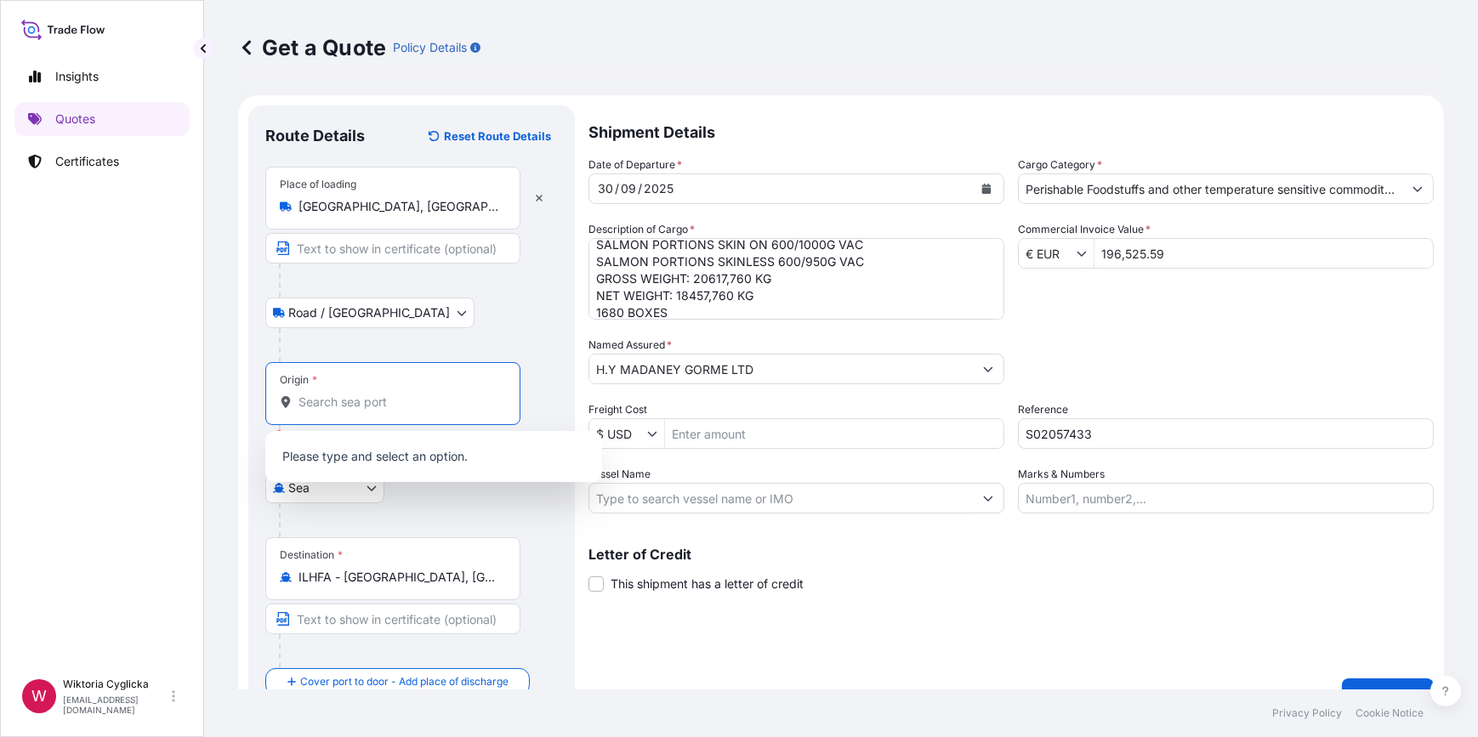
click at [350, 394] on input "Origin * Please select an origin" at bounding box center [398, 402] width 201 height 17
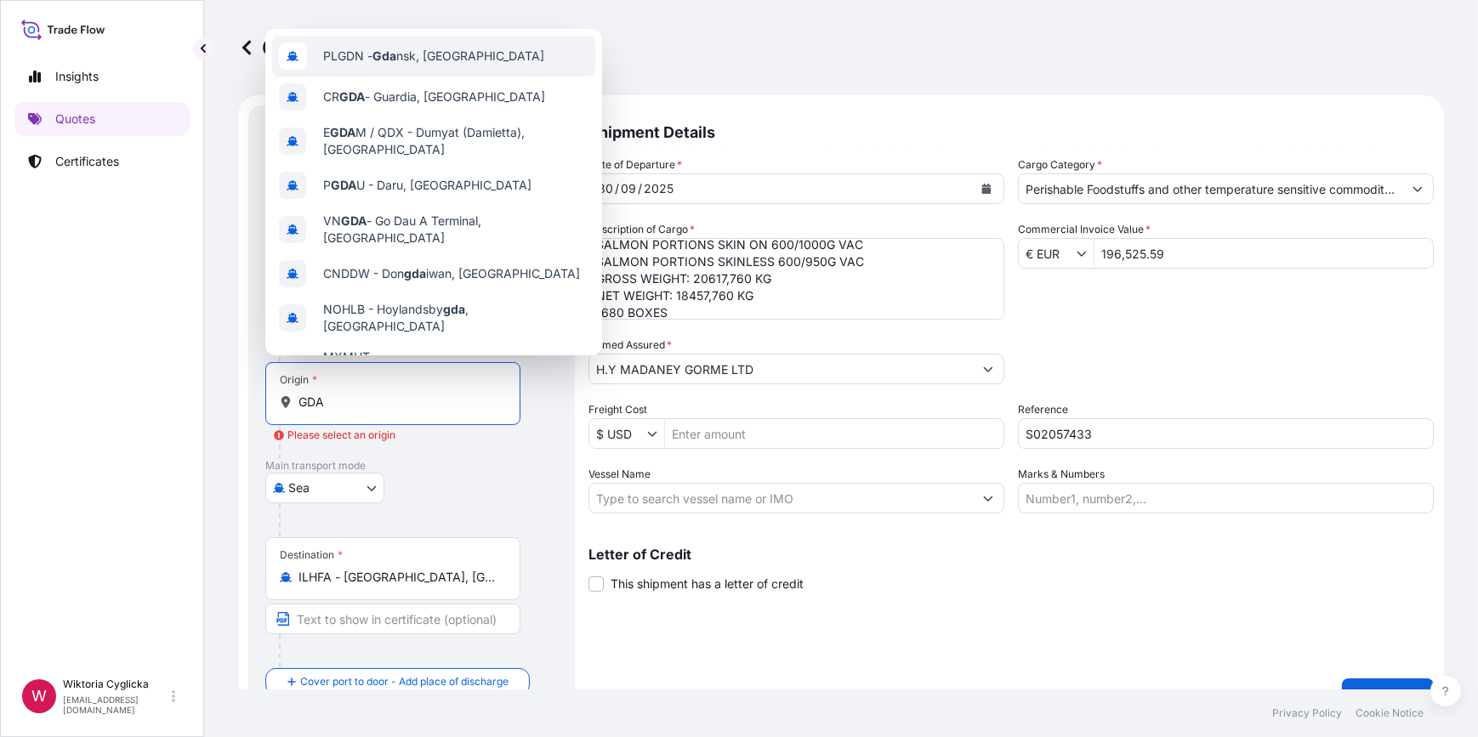
click at [361, 65] on div "PLGDN - Gda nsk, [GEOGRAPHIC_DATA]" at bounding box center [433, 56] width 323 height 41
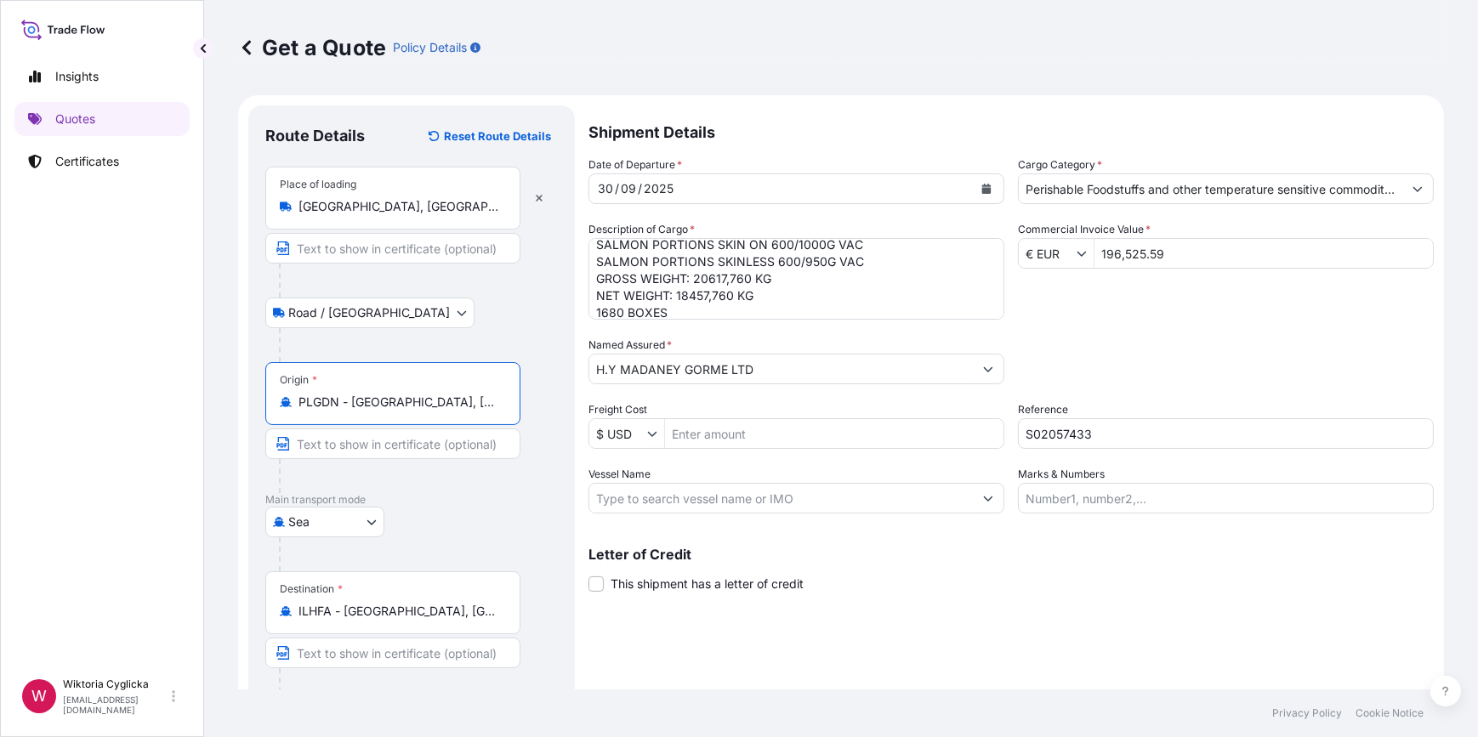
type input "PLGDN - [GEOGRAPHIC_DATA], [GEOGRAPHIC_DATA]"
click at [1184, 346] on div "Packing Category Type to search a container mode Please select a primary mode o…" at bounding box center [1227, 361] width 413 height 48
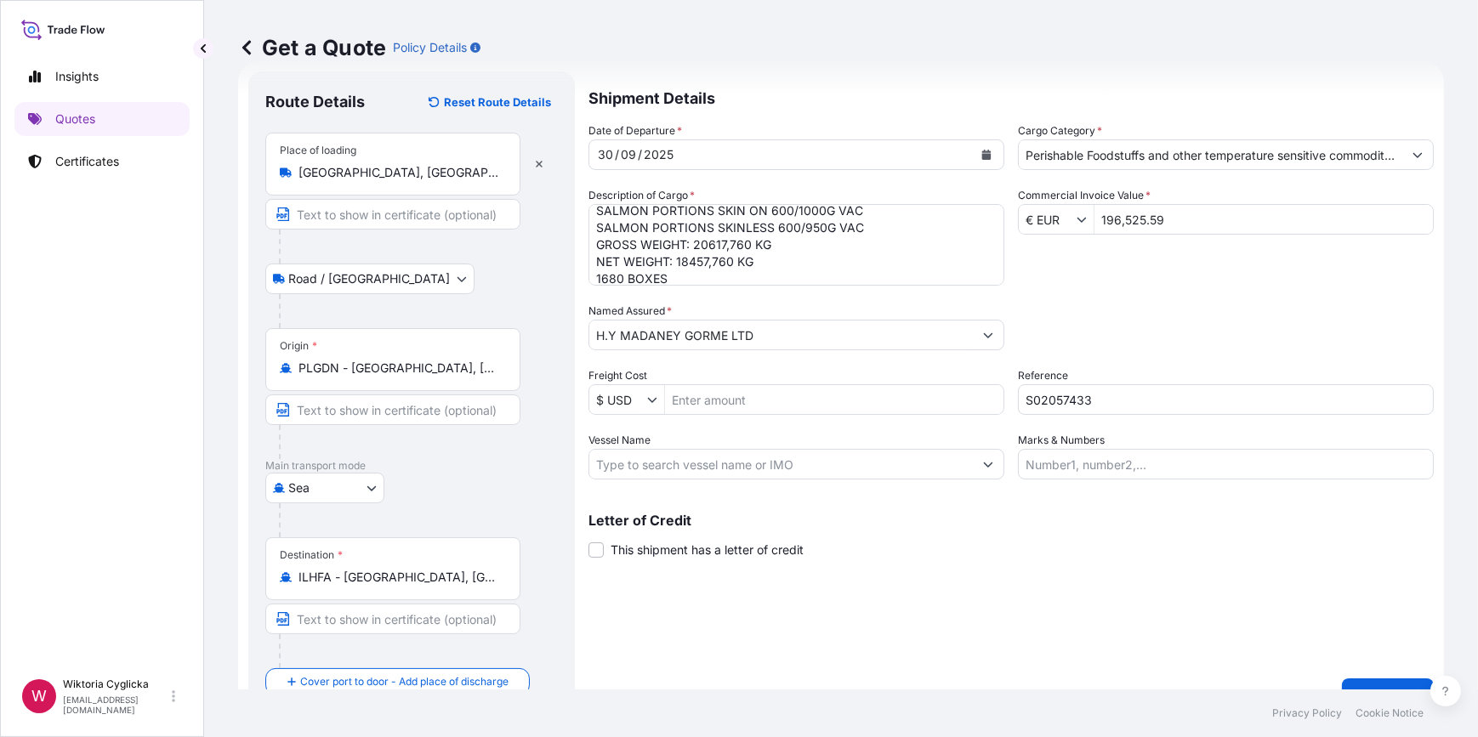
scroll to position [66, 0]
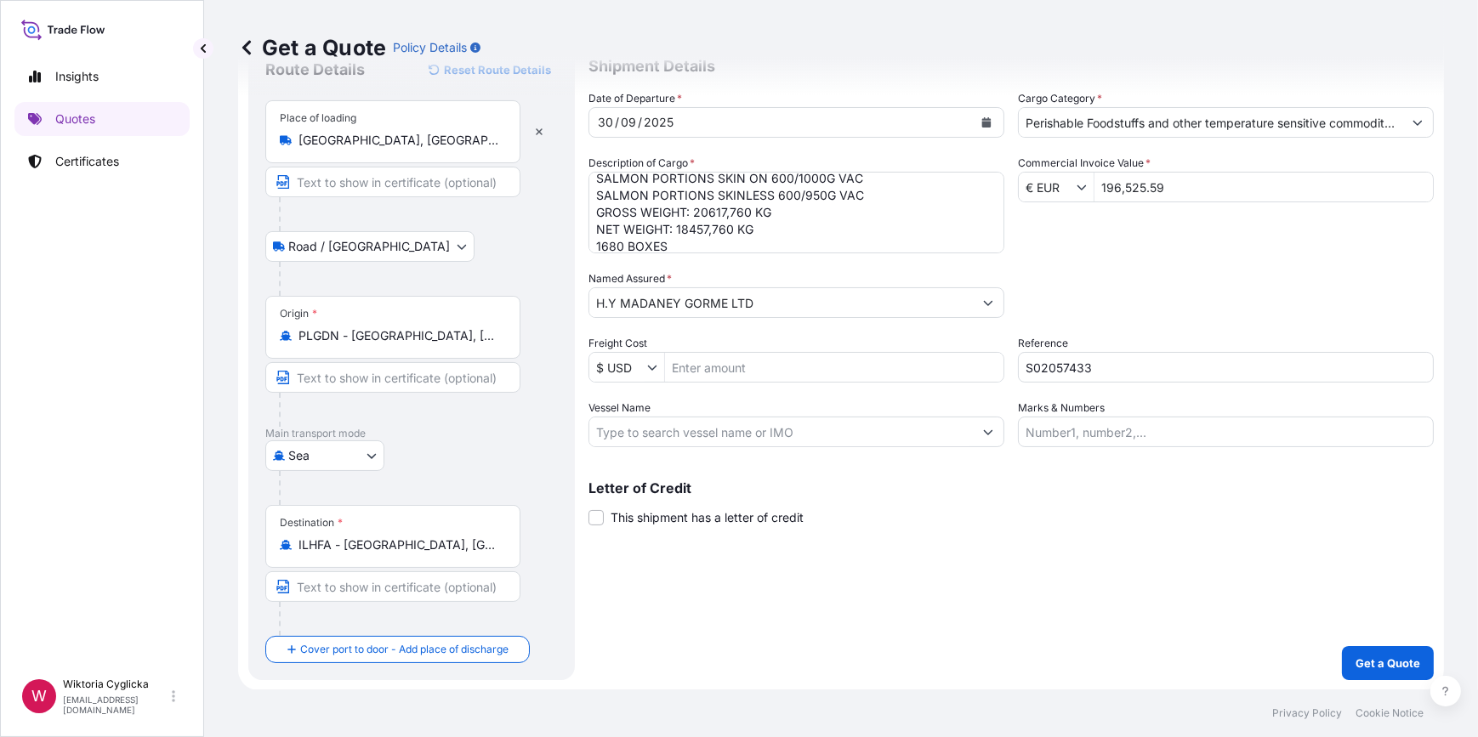
click at [1390, 652] on button "Get a Quote" at bounding box center [1388, 663] width 92 height 34
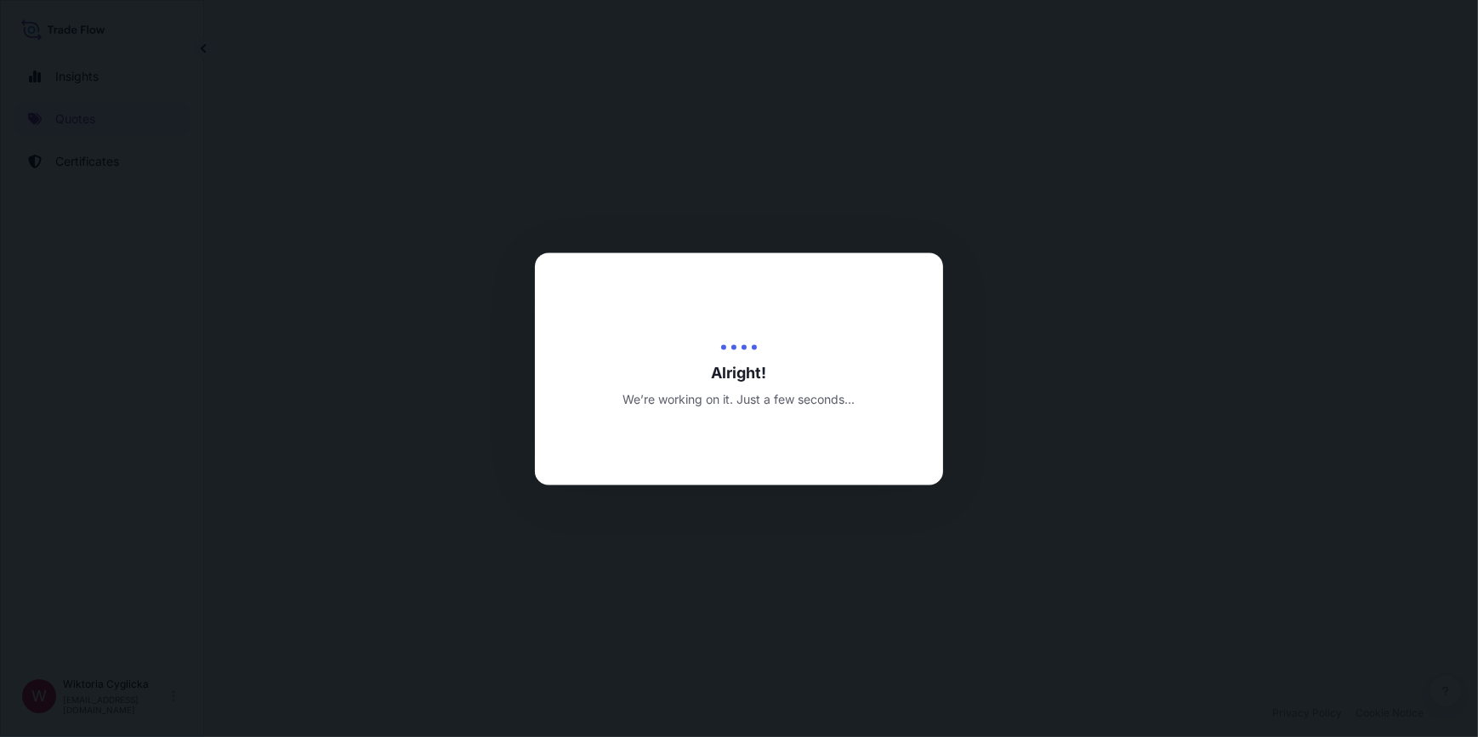
select select "Road / [GEOGRAPHIC_DATA]"
select select "Sea"
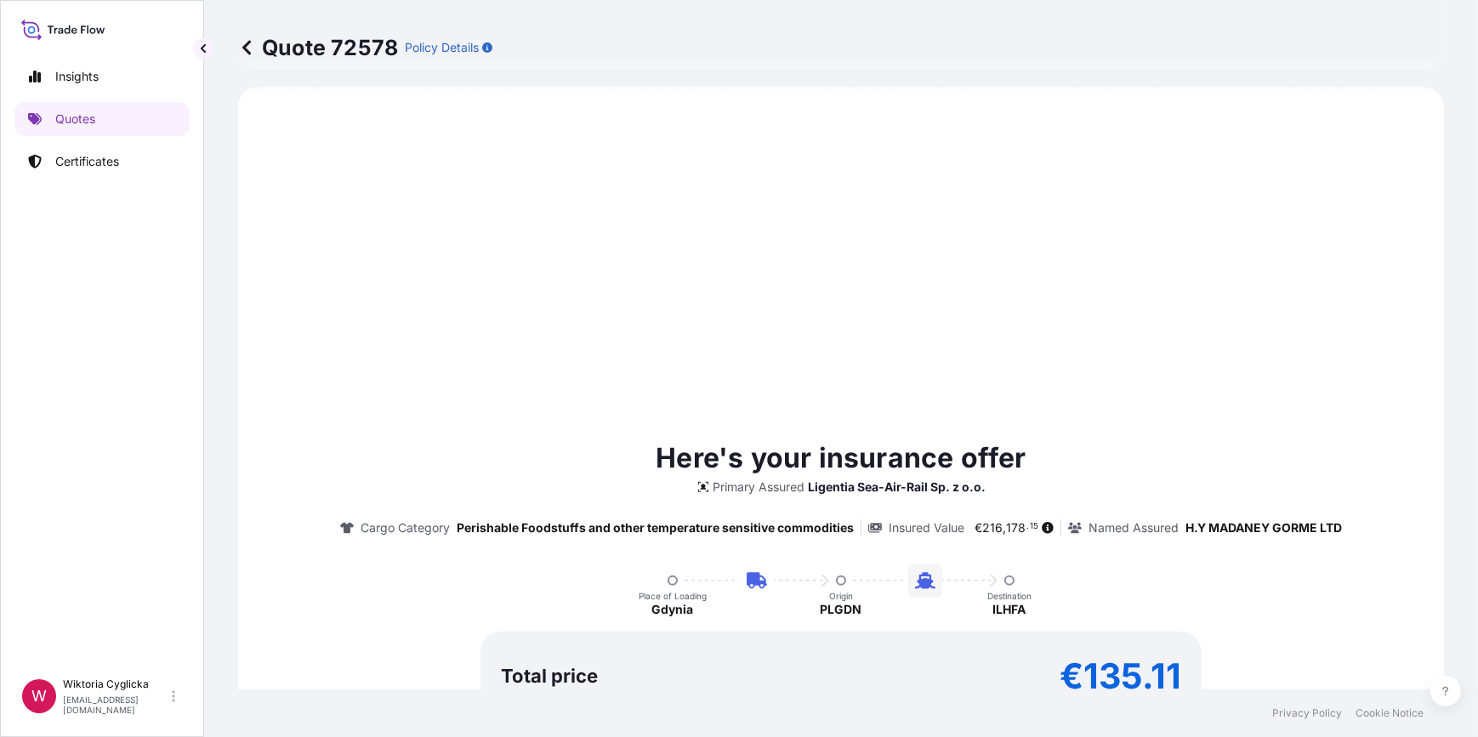
scroll to position [680, 0]
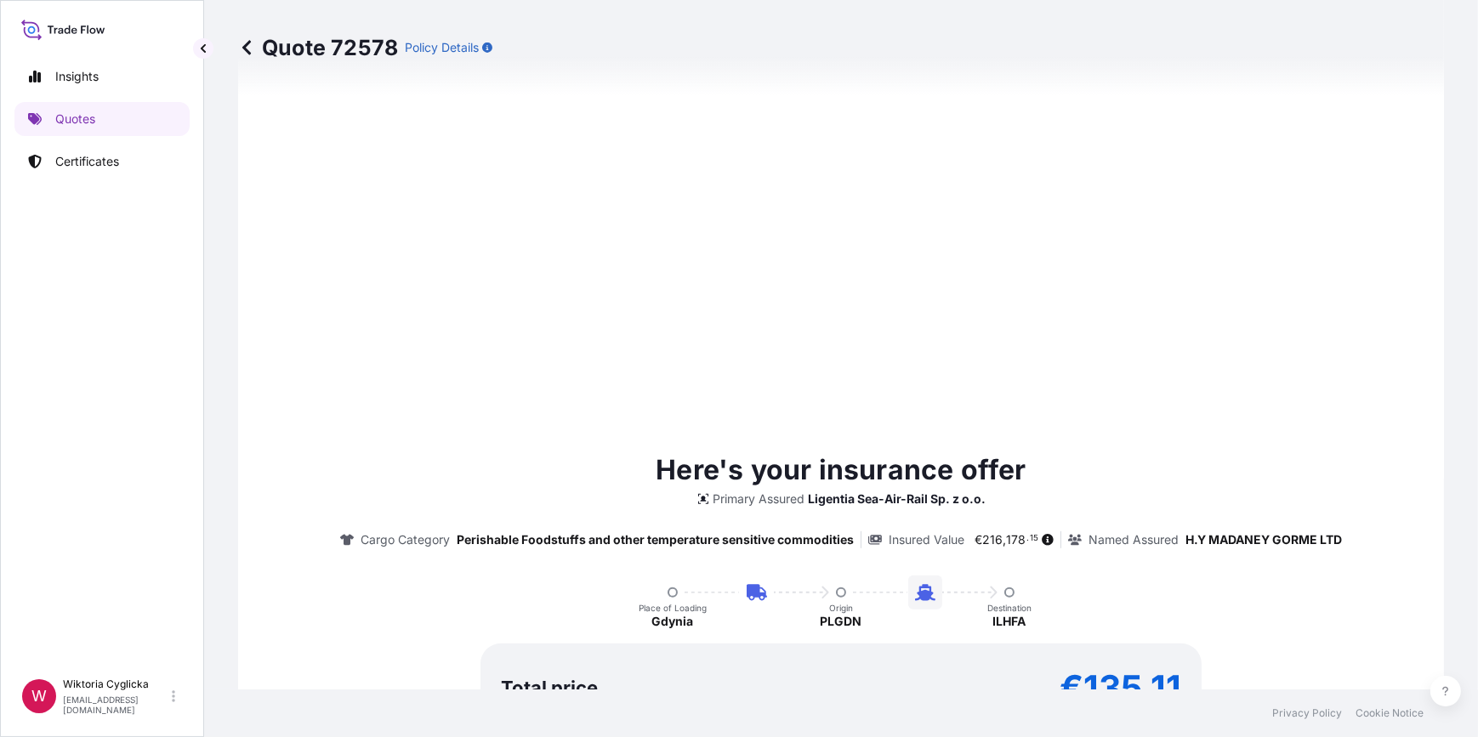
type input "[DATE]"
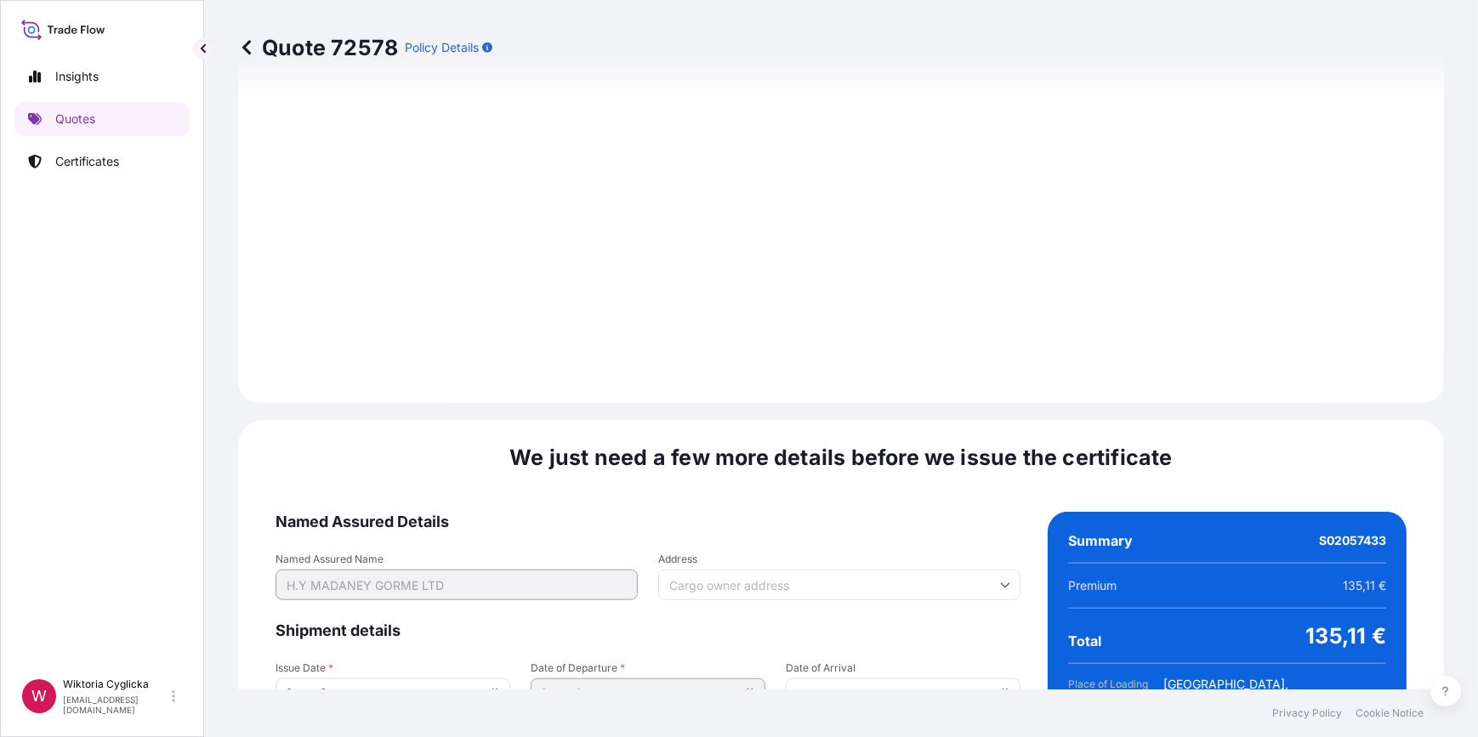
scroll to position [2034, 0]
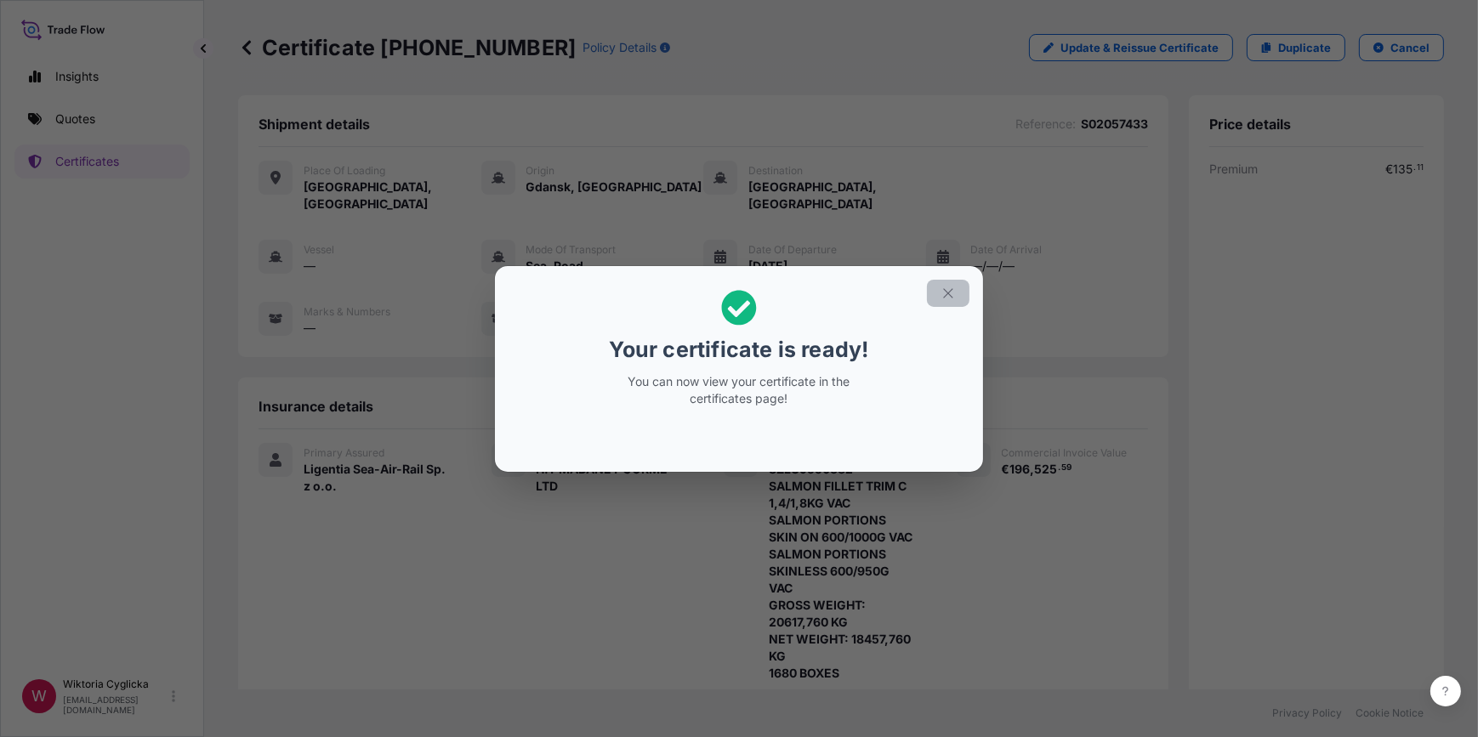
click at [949, 281] on button "button" at bounding box center [948, 293] width 43 height 27
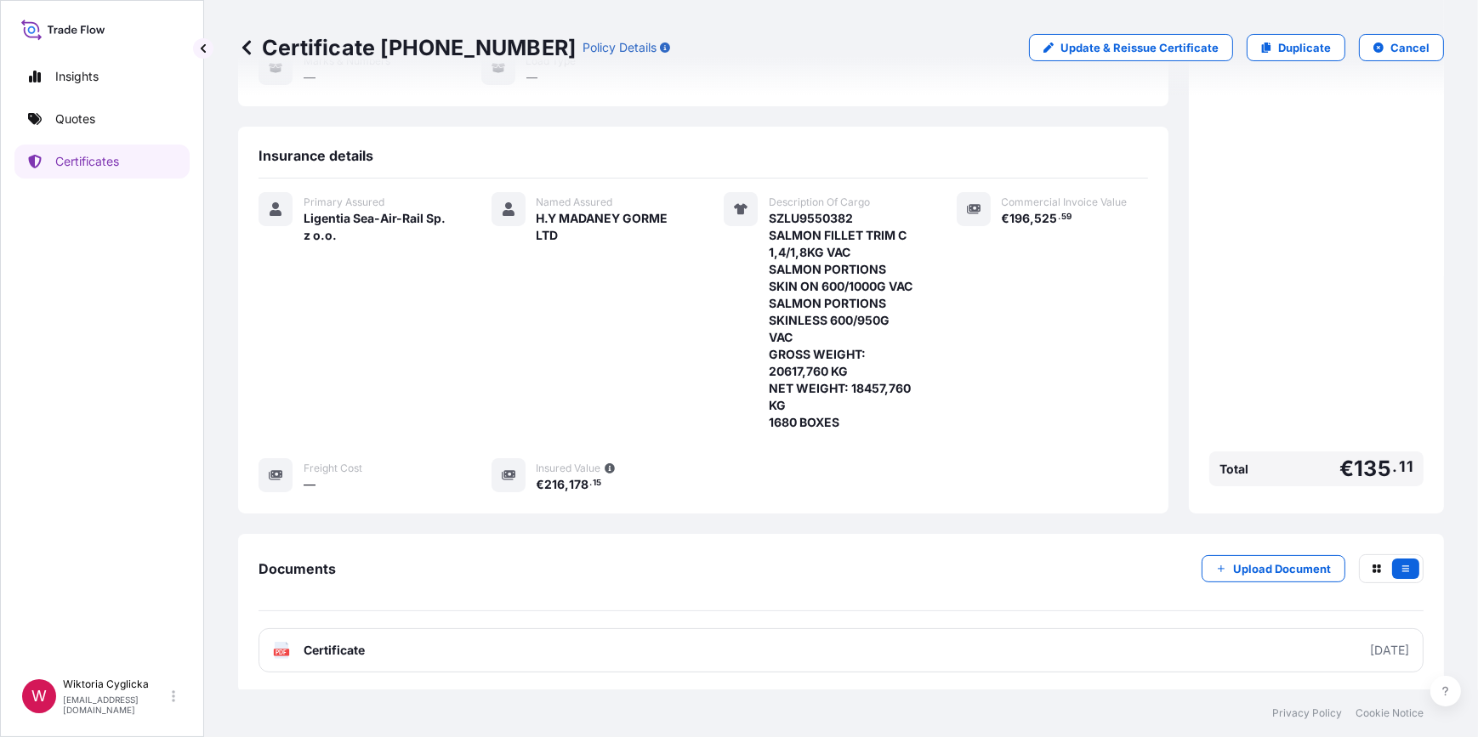
scroll to position [328, 0]
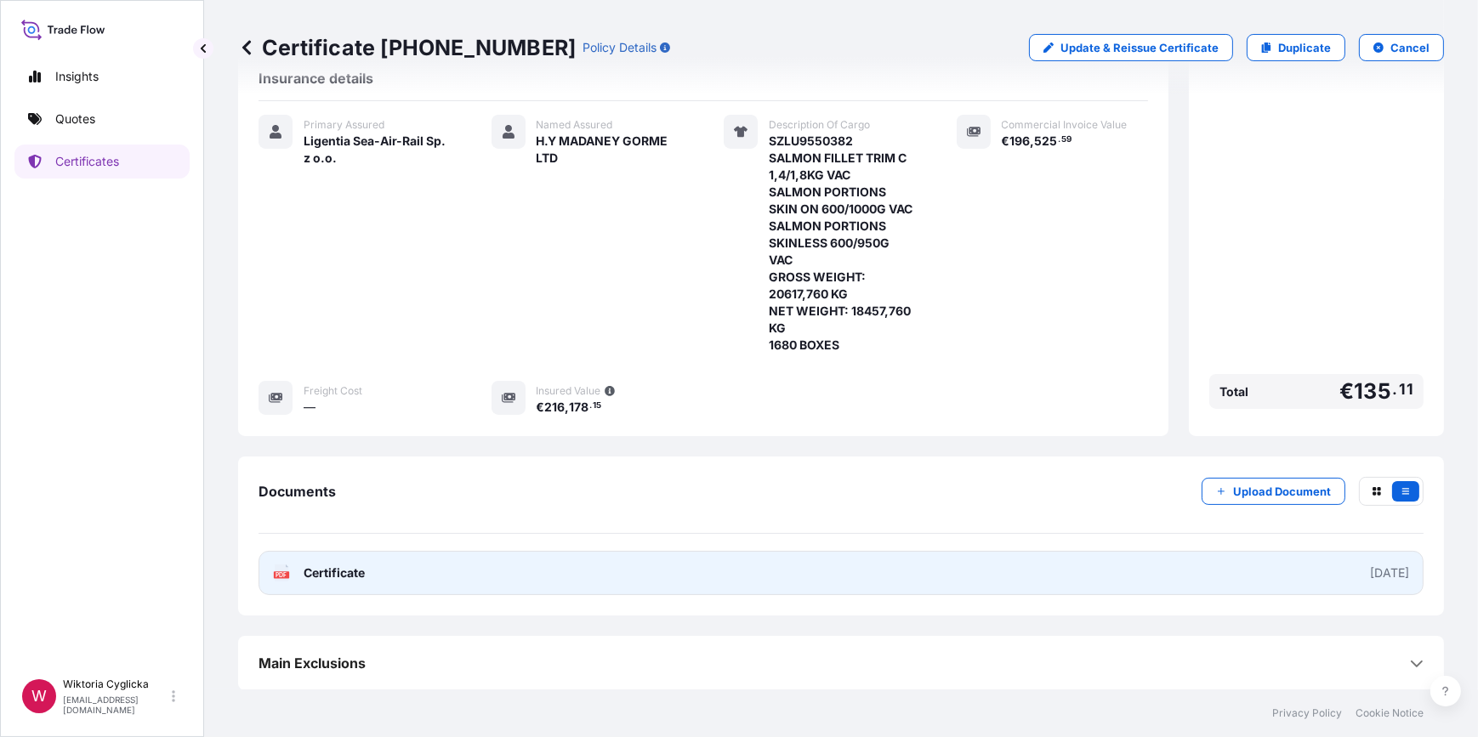
click at [699, 564] on link "PDF Certificate [DATE]" at bounding box center [841, 573] width 1165 height 44
